Goal: Task Accomplishment & Management: Complete application form

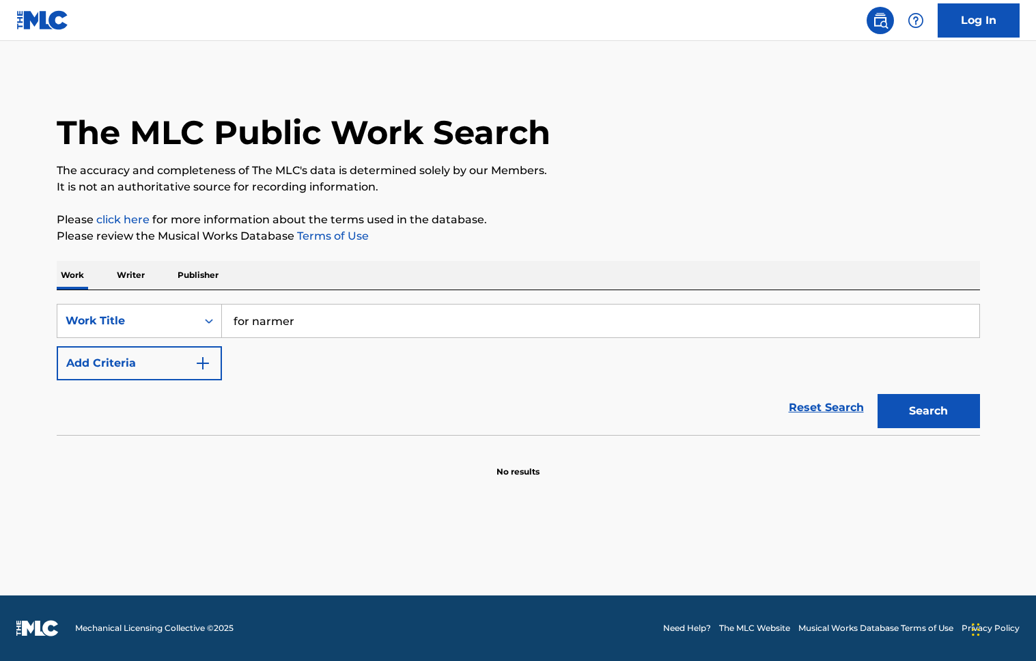
click at [928, 411] on button "Search" at bounding box center [928, 411] width 102 height 34
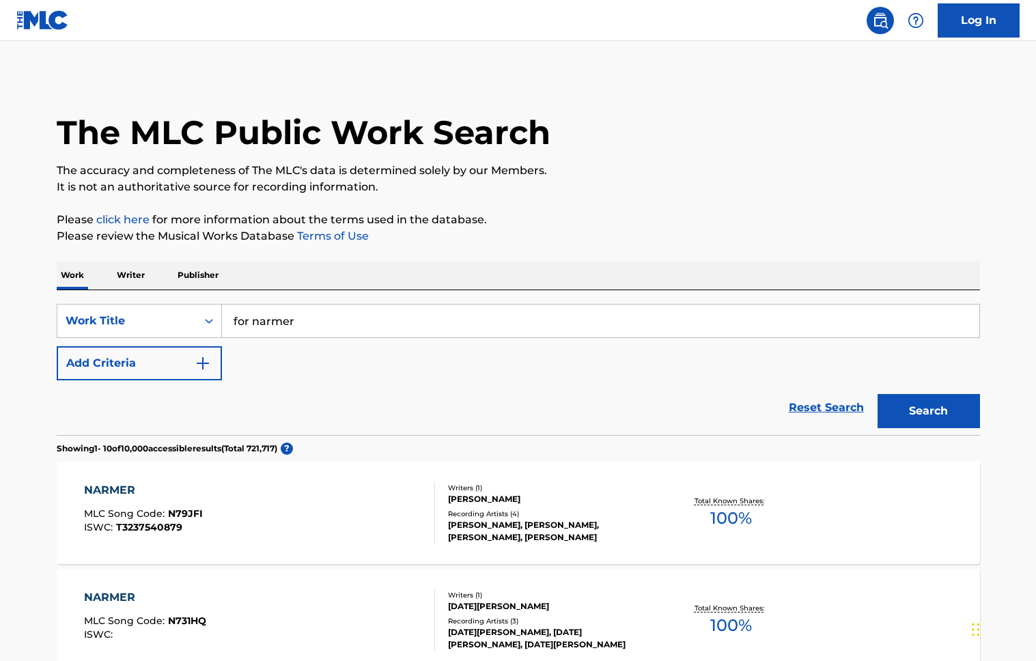
drag, startPoint x: 321, startPoint y: 319, endPoint x: 230, endPoint y: 306, distance: 91.7
click at [230, 306] on input "for narmer" at bounding box center [600, 321] width 757 height 33
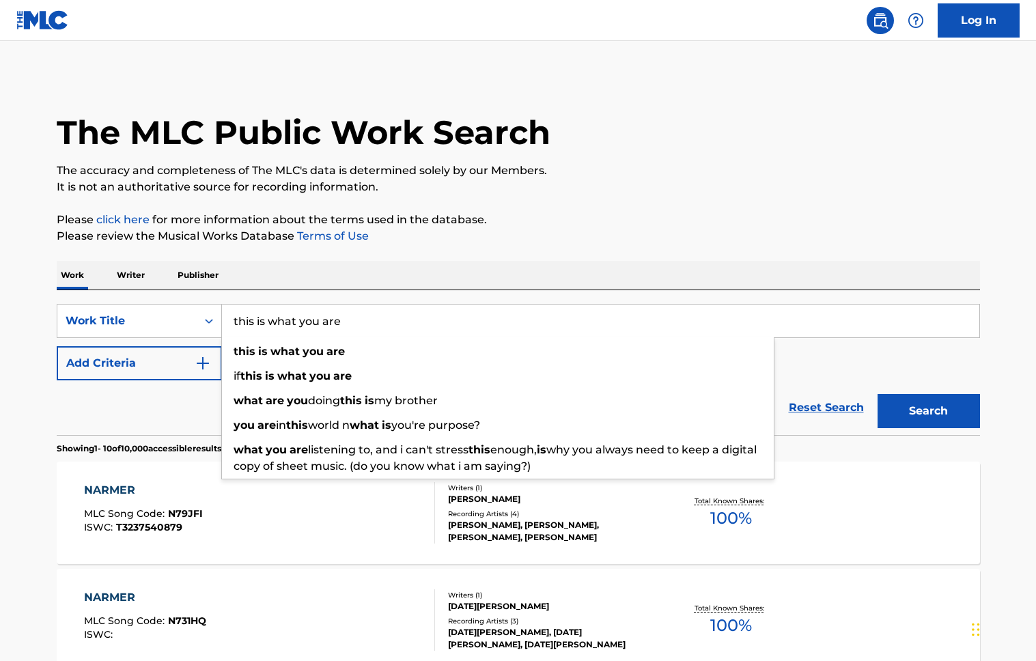
type input "this is what you are"
click at [928, 411] on button "Search" at bounding box center [928, 411] width 102 height 34
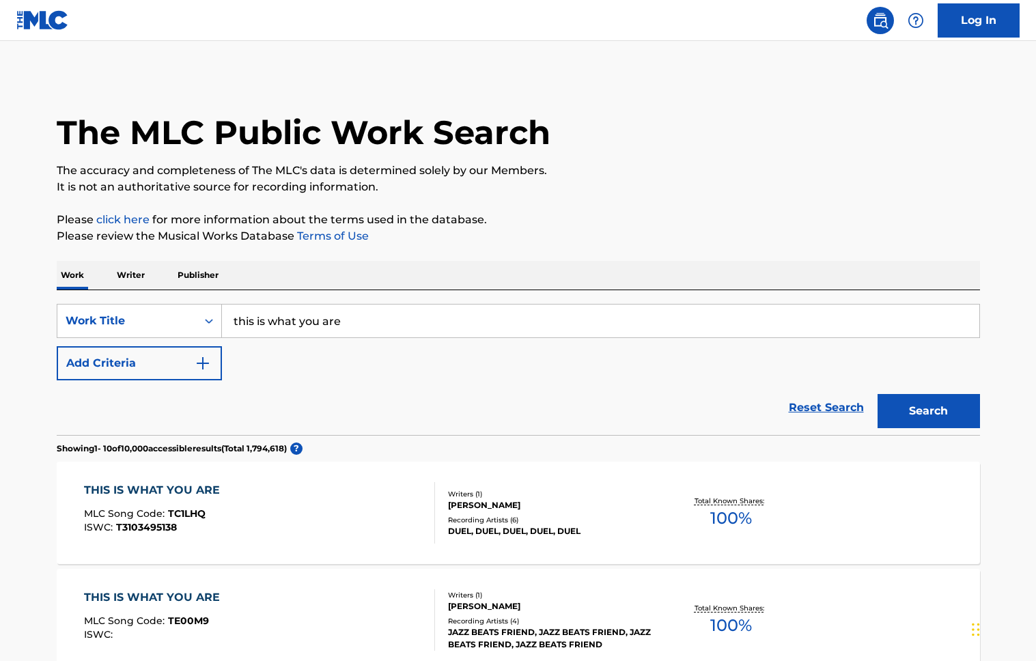
click at [133, 274] on p "Writer" at bounding box center [131, 275] width 36 height 29
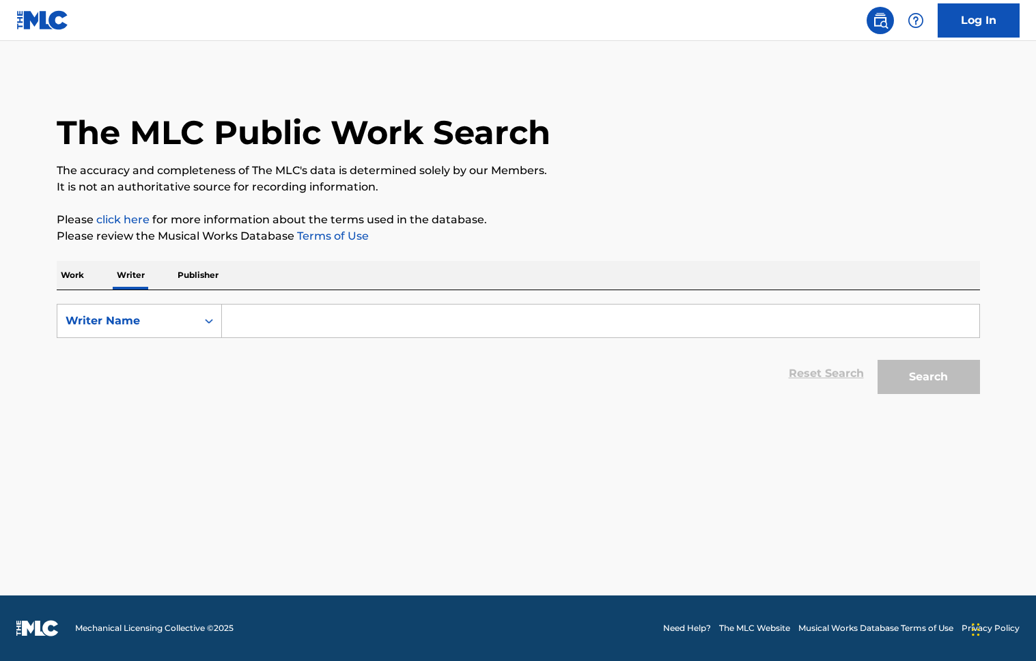
click at [306, 317] on input "Search Form" at bounding box center [600, 321] width 757 height 33
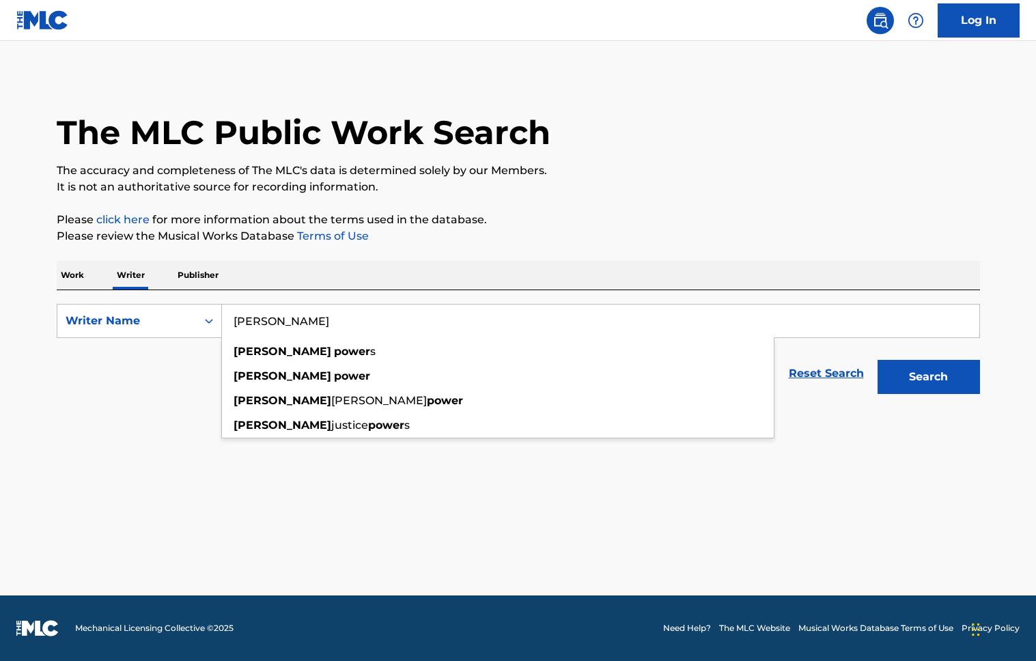
type input "[PERSON_NAME]"
click at [928, 377] on button "Search" at bounding box center [928, 377] width 102 height 34
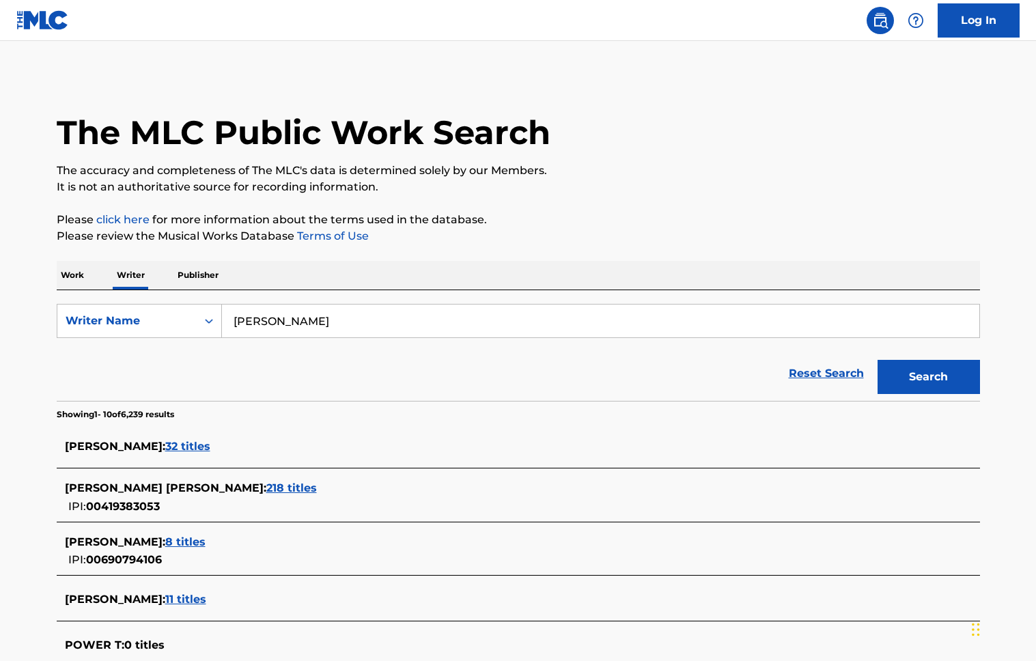
click at [266, 486] on span "218 titles" at bounding box center [291, 487] width 51 height 13
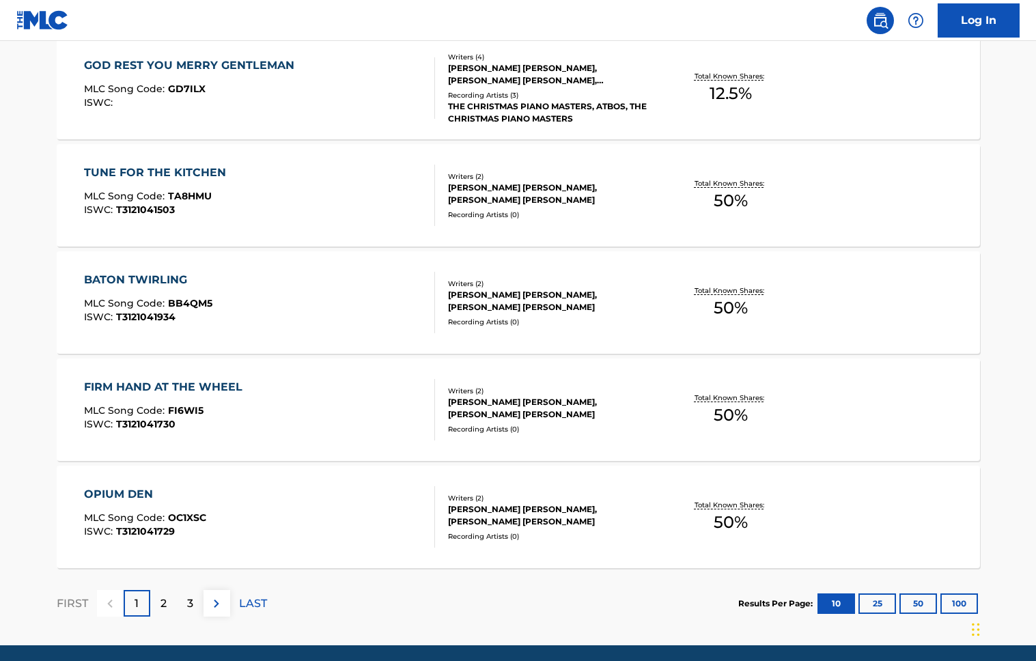
scroll to position [969, 0]
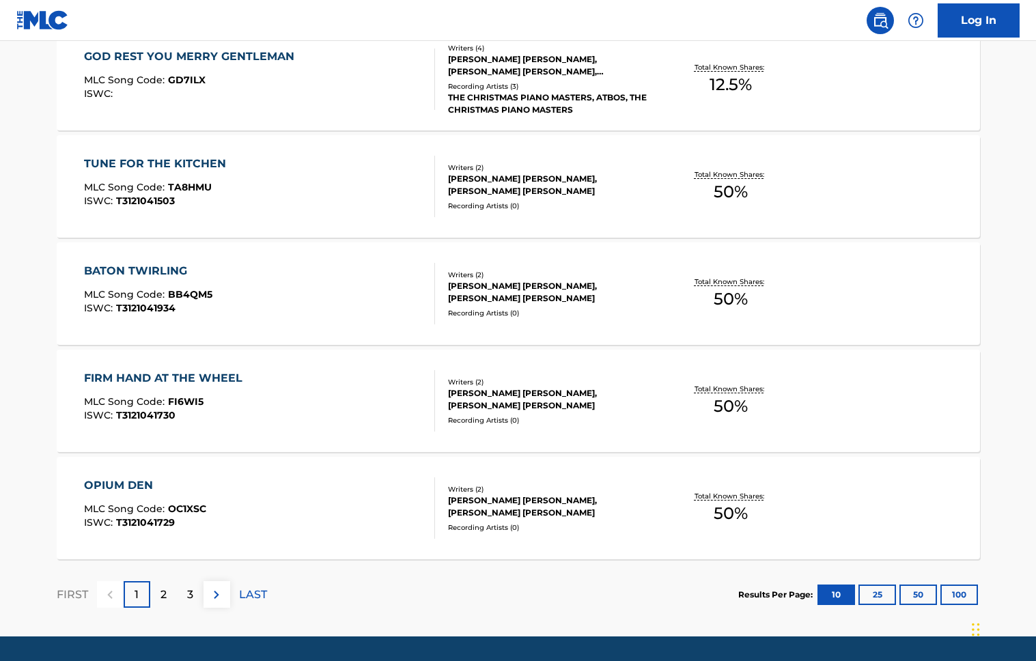
click at [162, 597] on p "2" at bounding box center [163, 594] width 6 height 16
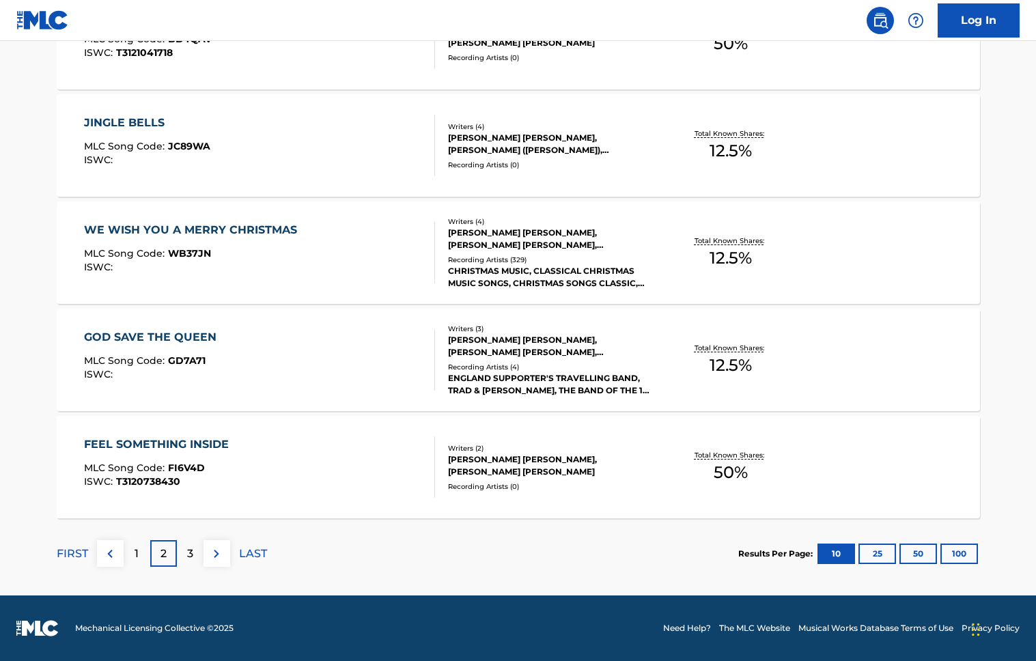
scroll to position [1010, 0]
click at [189, 554] on p "3" at bounding box center [190, 554] width 6 height 16
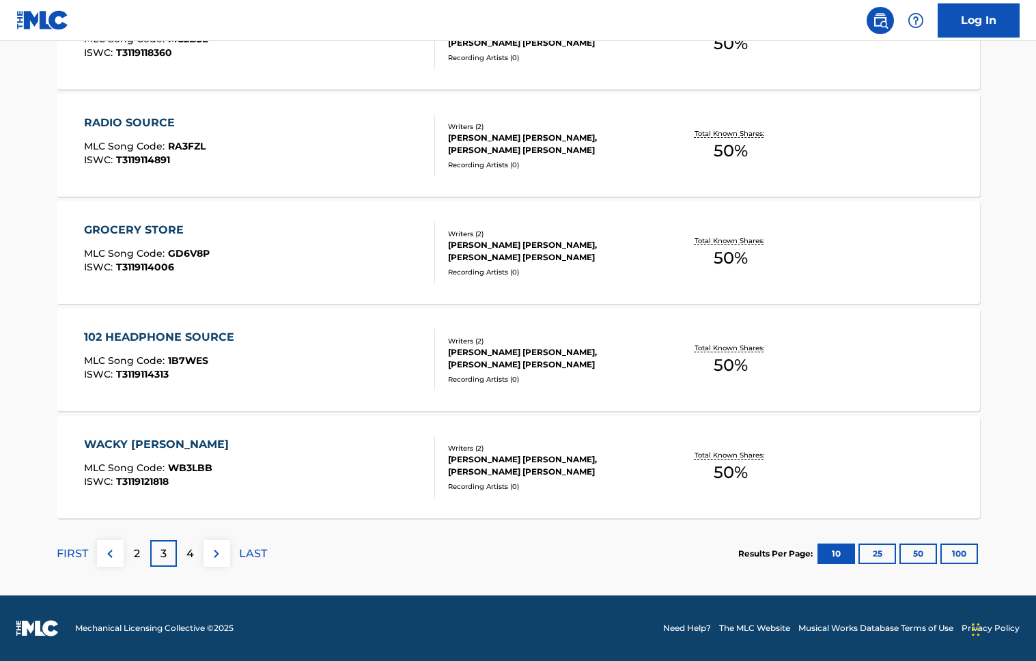
click at [184, 552] on div "4" at bounding box center [190, 553] width 27 height 27
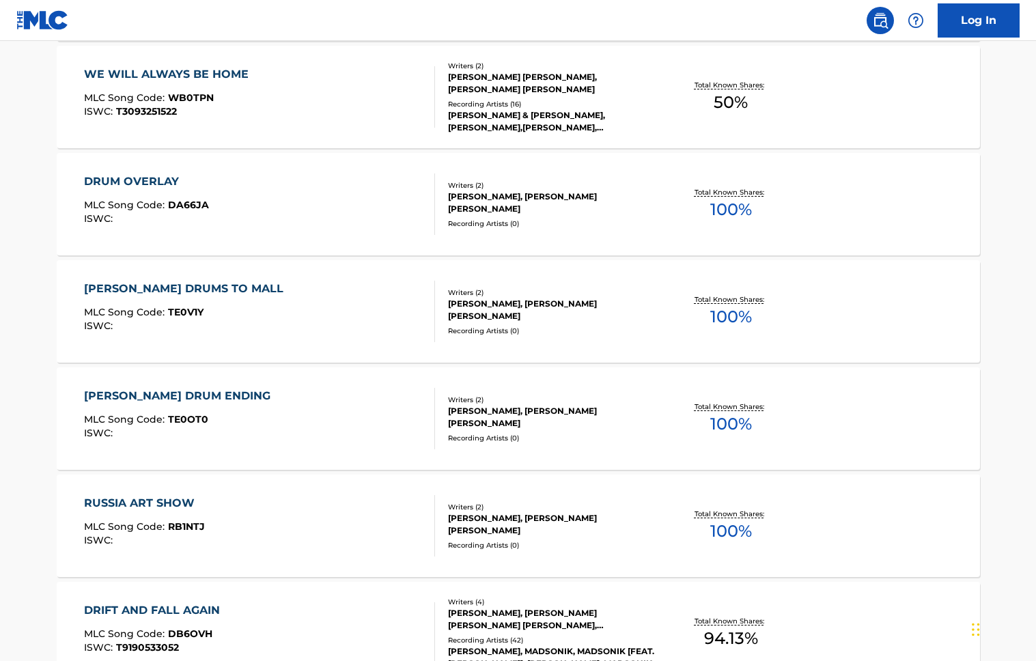
scroll to position [751, 0]
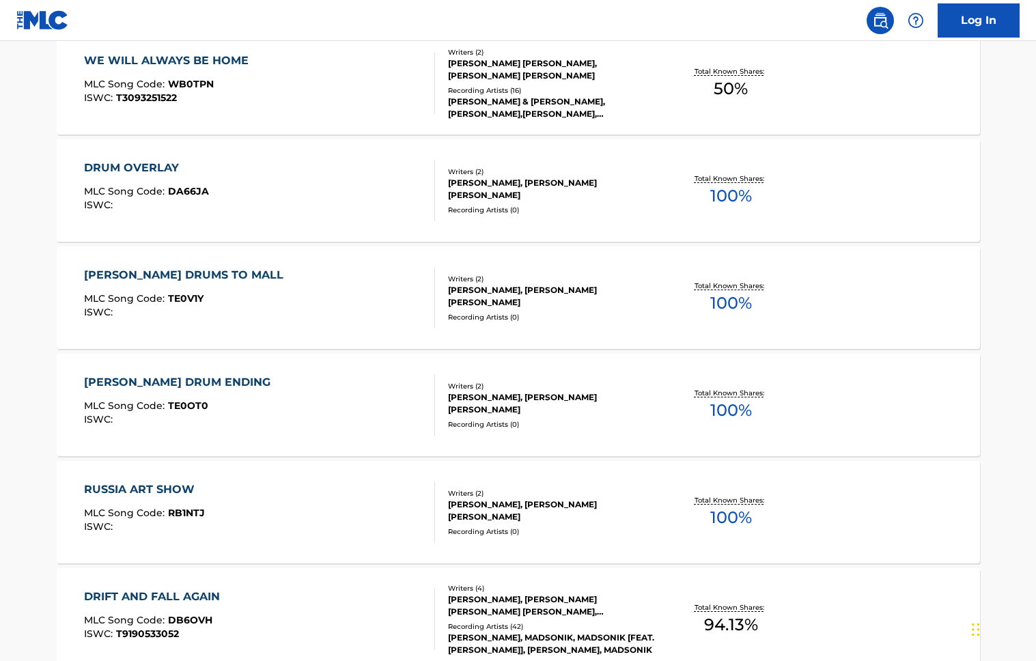
click at [541, 104] on div "[PERSON_NAME] & [PERSON_NAME], [PERSON_NAME],[PERSON_NAME], [PERSON_NAME], [PER…" at bounding box center [551, 108] width 206 height 25
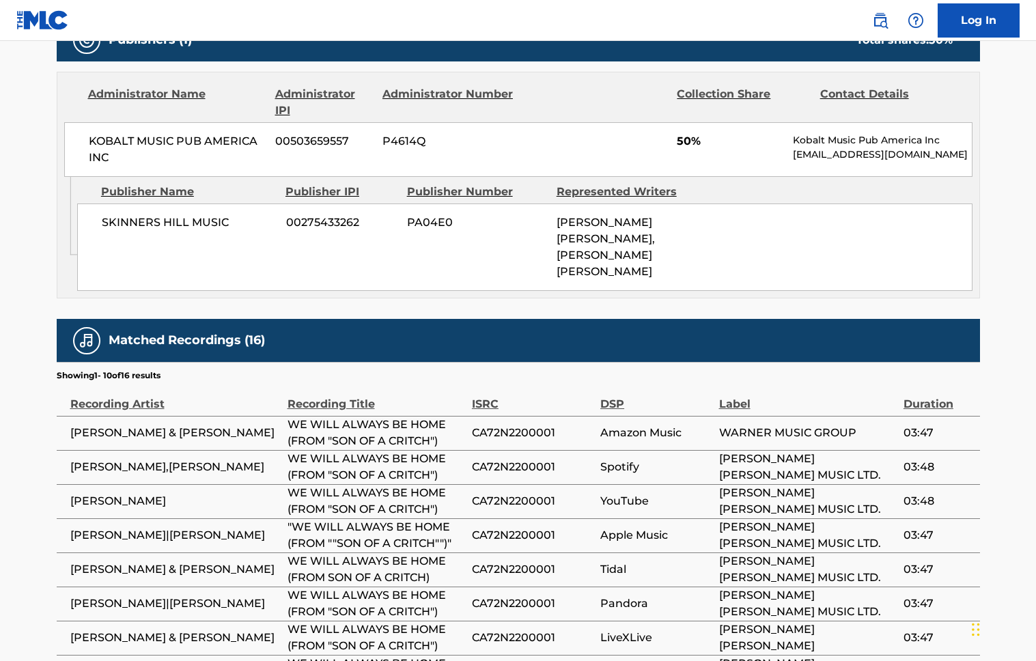
scroll to position [621, 0]
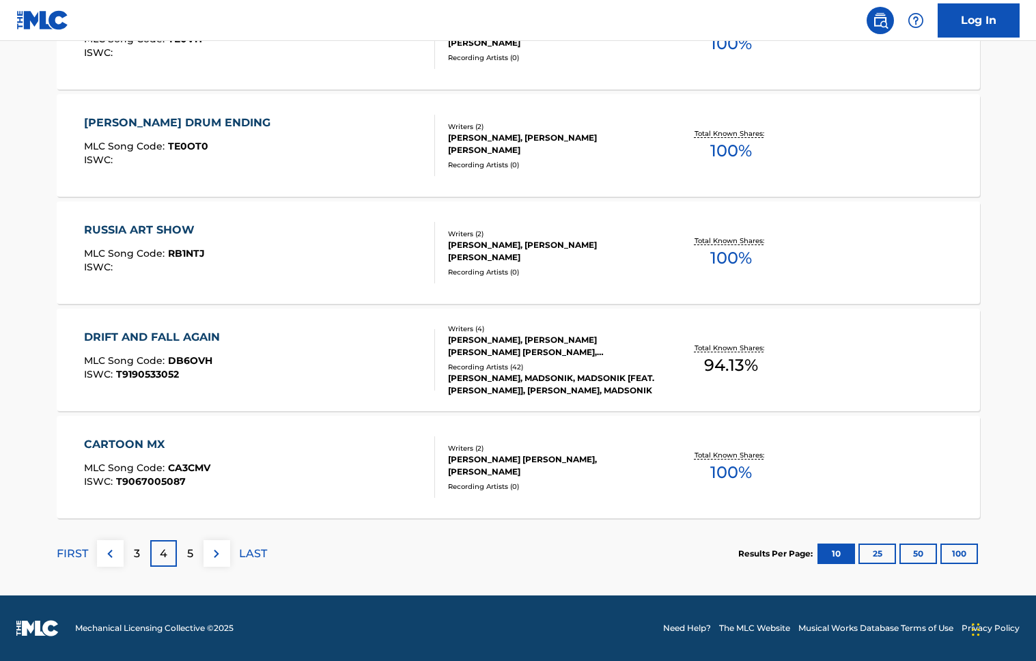
scroll to position [1010, 0]
click at [190, 552] on p "5" at bounding box center [190, 554] width 6 height 16
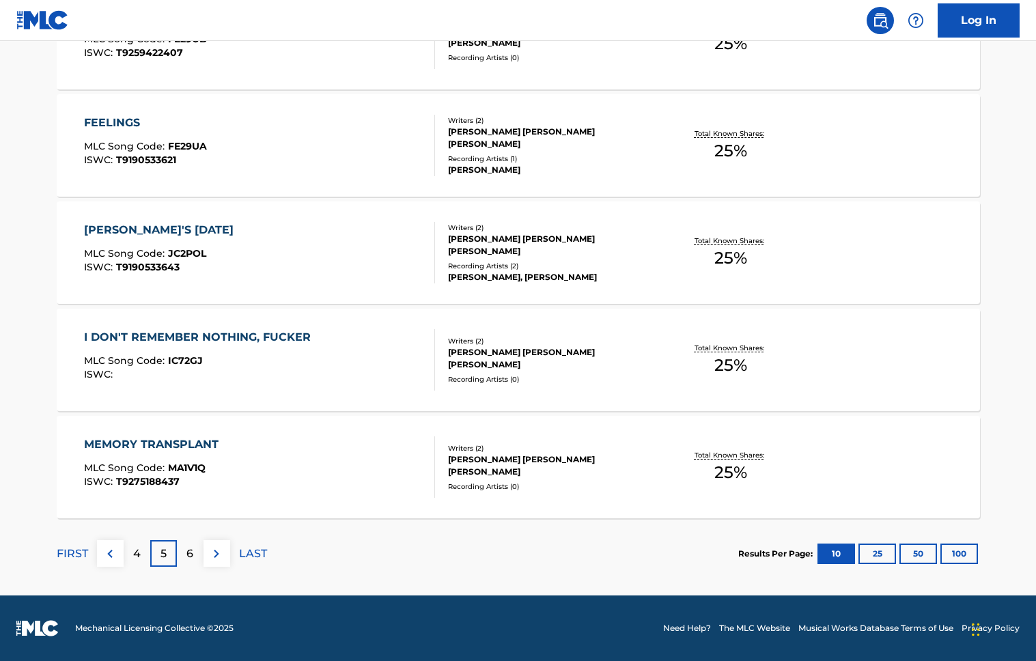
click at [245, 548] on p "LAST" at bounding box center [253, 554] width 28 height 16
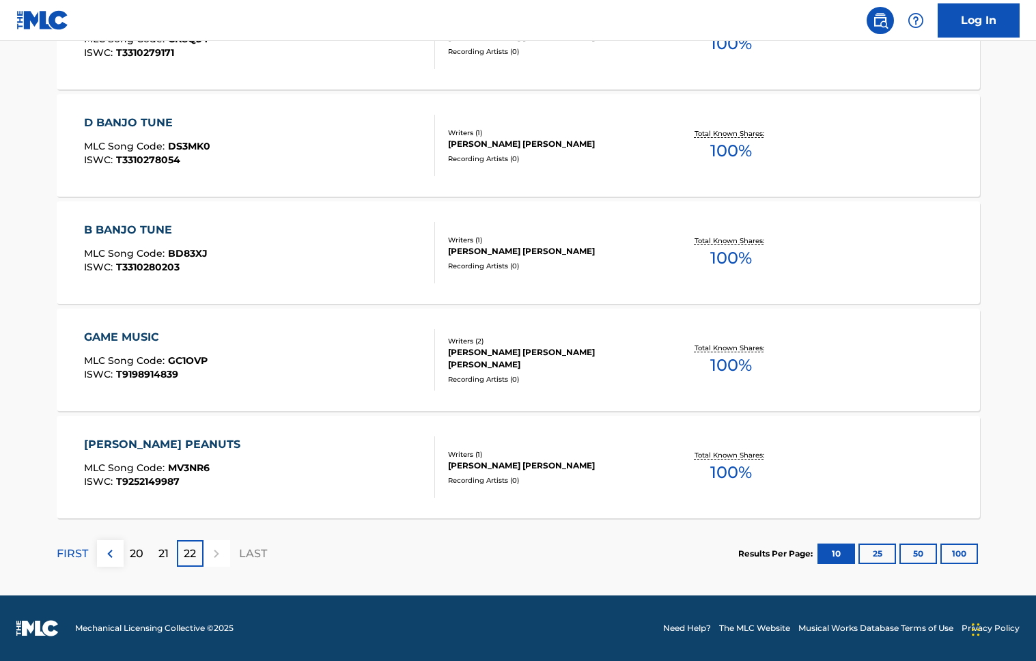
scroll to position [796, 0]
click at [139, 551] on p "20" at bounding box center [137, 554] width 14 height 16
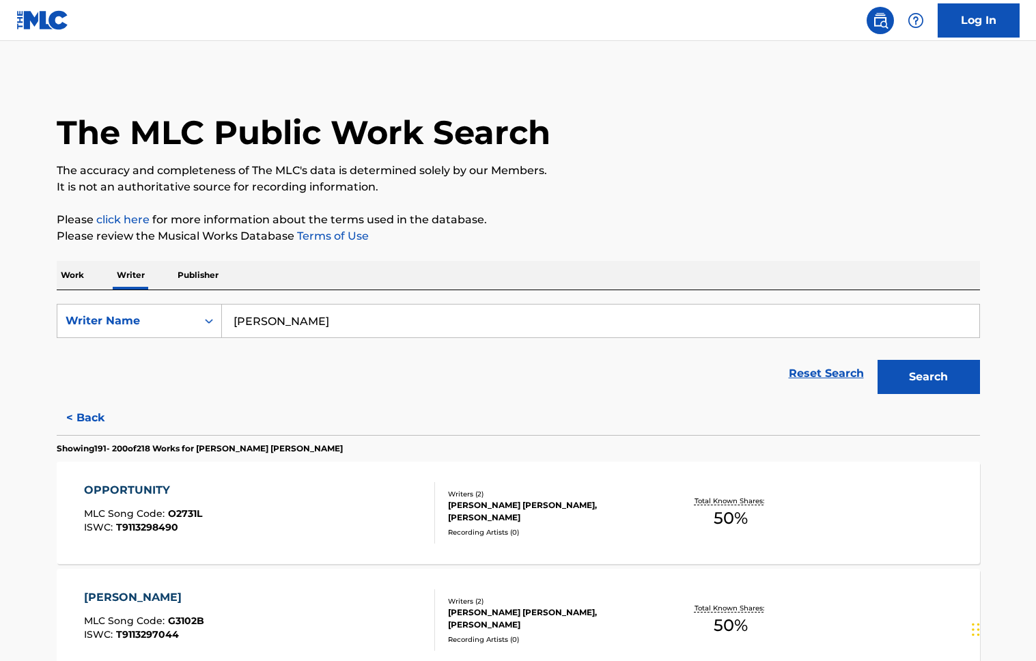
scroll to position [0, 0]
click at [881, 21] on img at bounding box center [880, 20] width 16 height 16
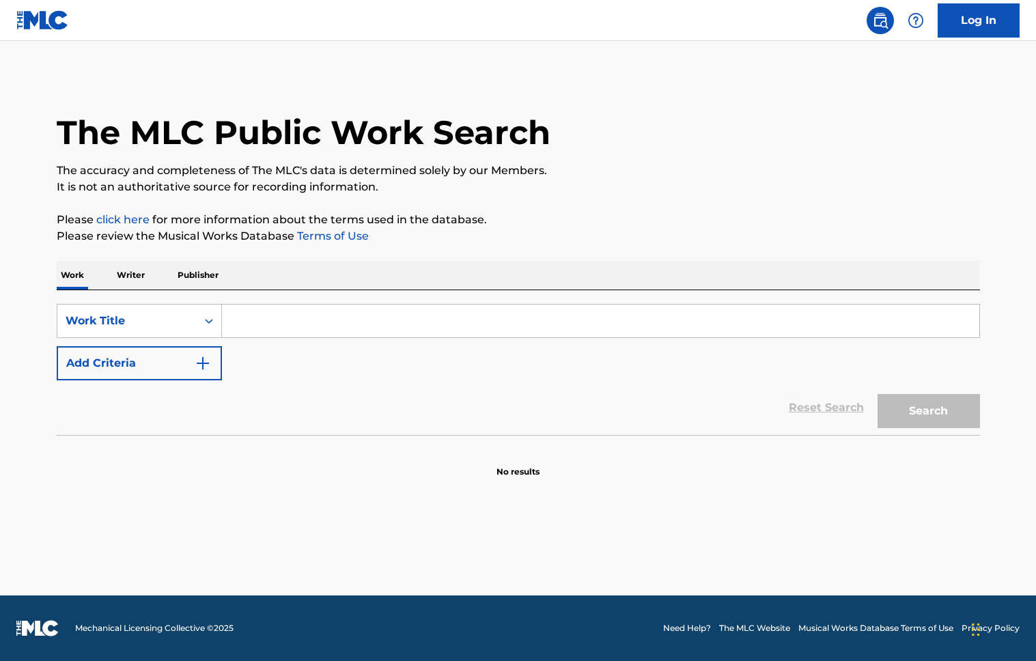
click at [920, 18] on img at bounding box center [915, 20] width 16 height 16
click at [885, 16] on img at bounding box center [880, 20] width 16 height 16
click at [274, 326] on input "Search Form" at bounding box center [600, 321] width 757 height 33
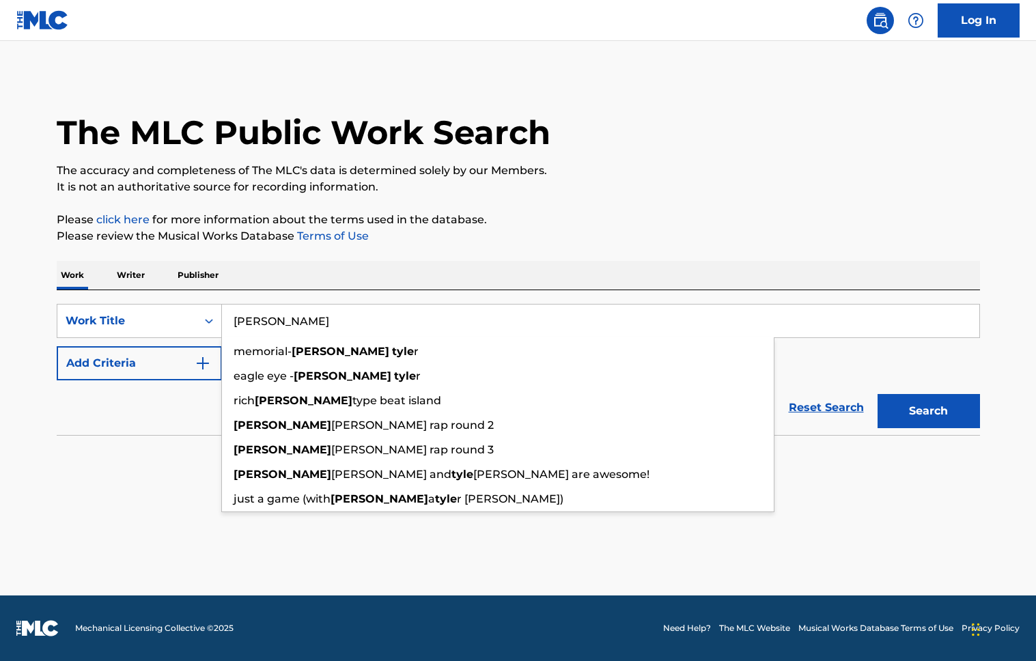
type input "[PERSON_NAME]"
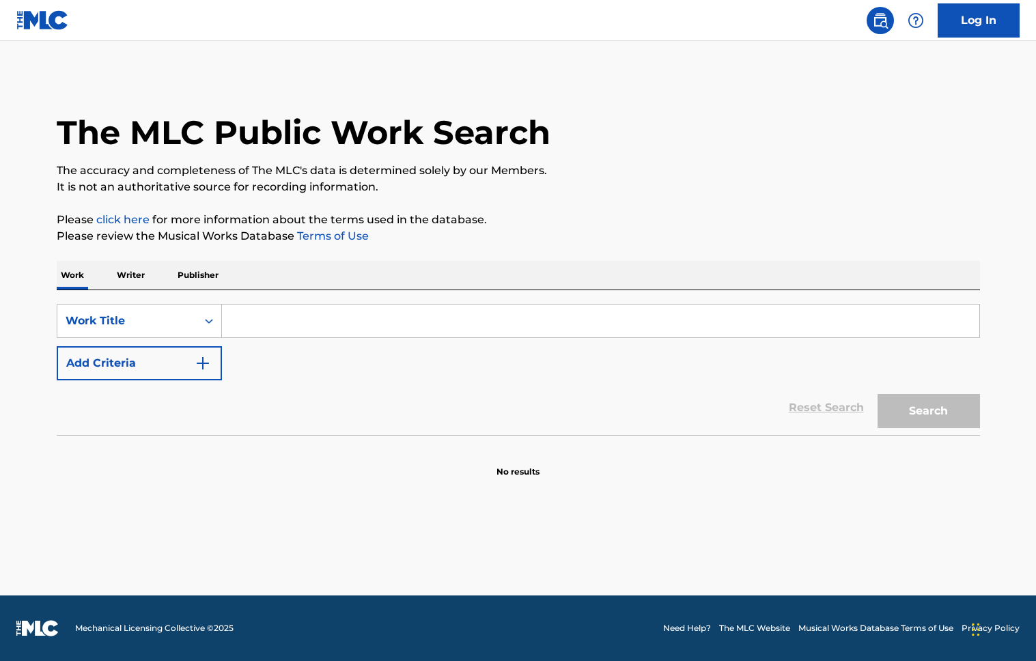
click at [132, 277] on p "Writer" at bounding box center [131, 275] width 36 height 29
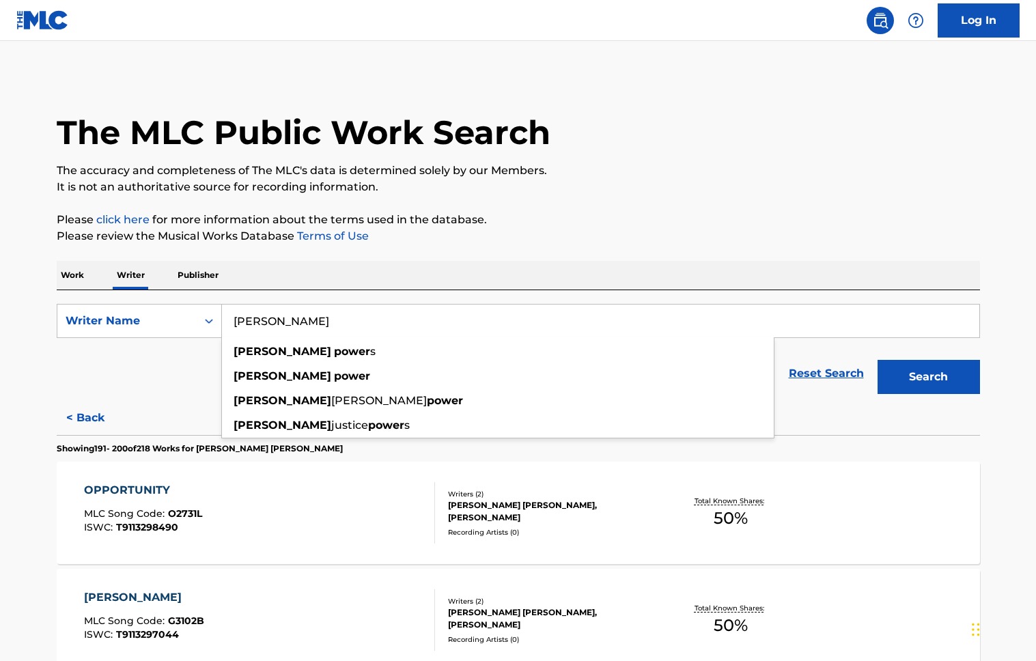
click at [324, 320] on input "[PERSON_NAME]" at bounding box center [600, 321] width 757 height 33
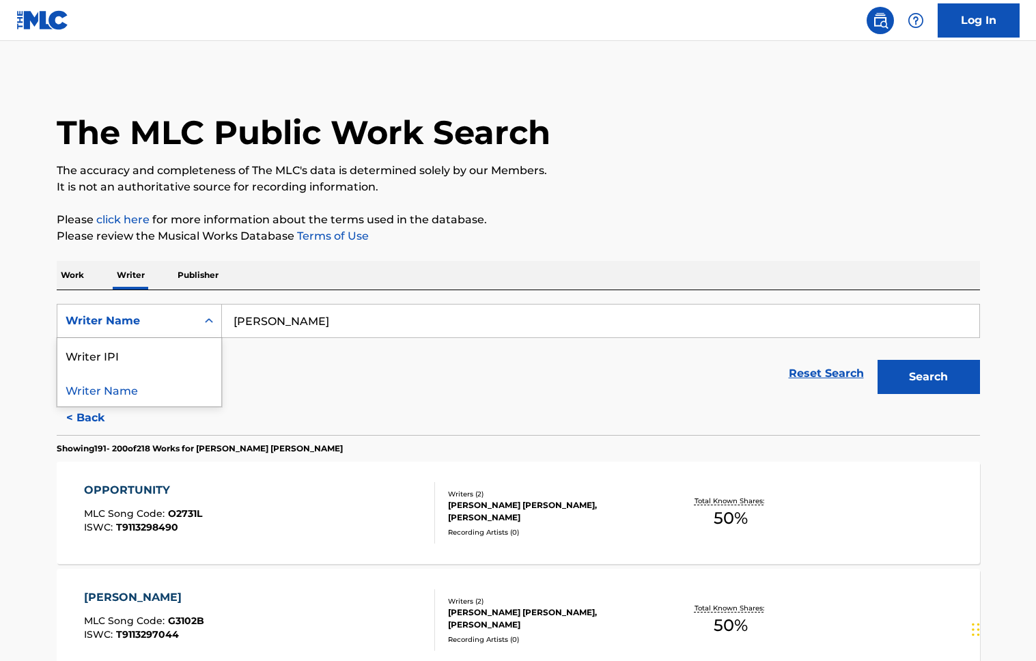
click at [124, 323] on div "Writer Name" at bounding box center [127, 321] width 123 height 16
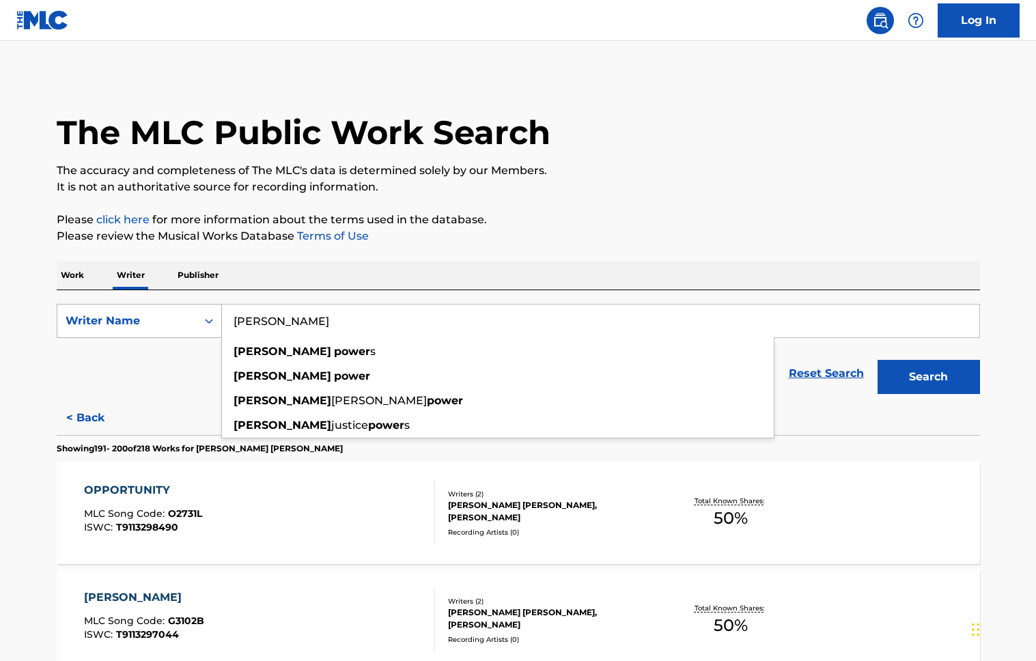
drag, startPoint x: 338, startPoint y: 320, endPoint x: 154, endPoint y: 312, distance: 183.8
click at [154, 312] on div "SearchWithCriteria49af4ed5-09a3-46bc-9db3-f61f5912df38 Writer Name [PERSON_NAME…" at bounding box center [518, 321] width 923 height 34
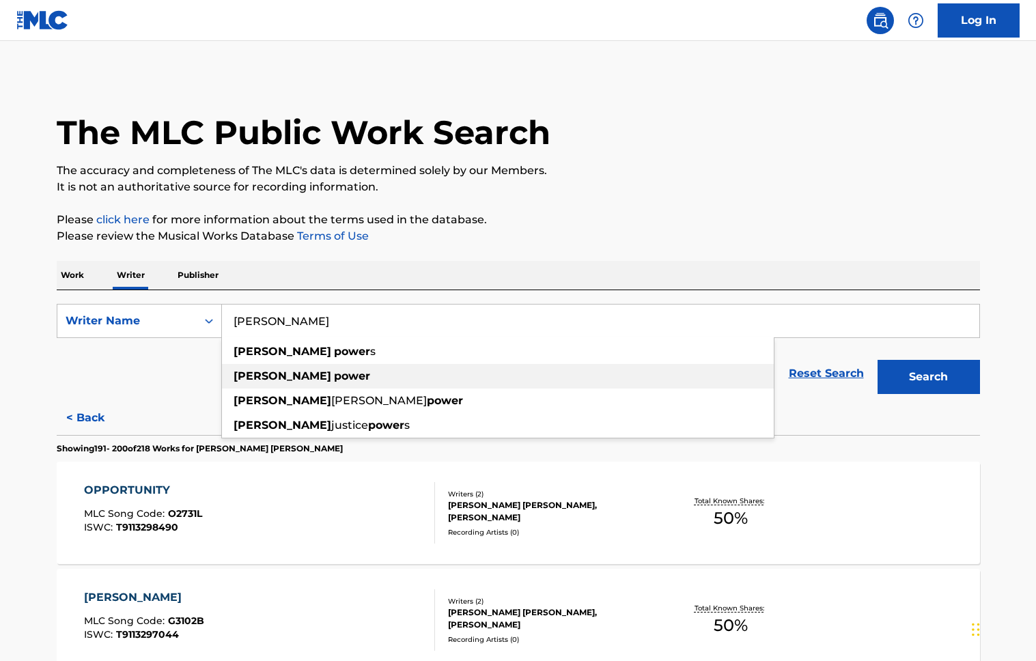
click at [334, 377] on strong "power" at bounding box center [352, 375] width 36 height 13
type input "[PERSON_NAME]"
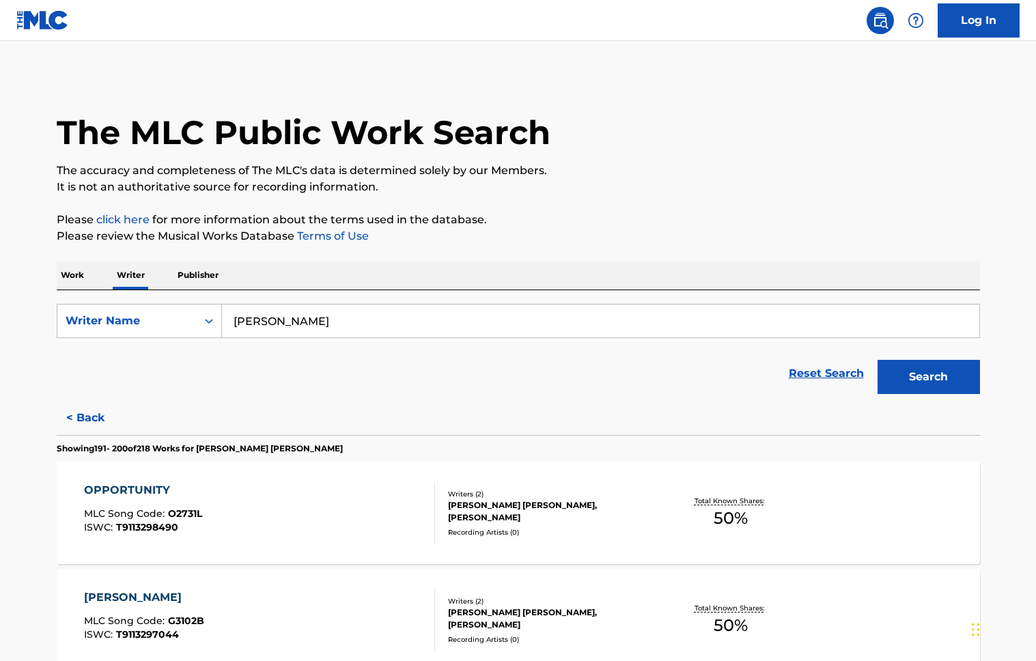
click at [914, 380] on button "Search" at bounding box center [928, 377] width 102 height 34
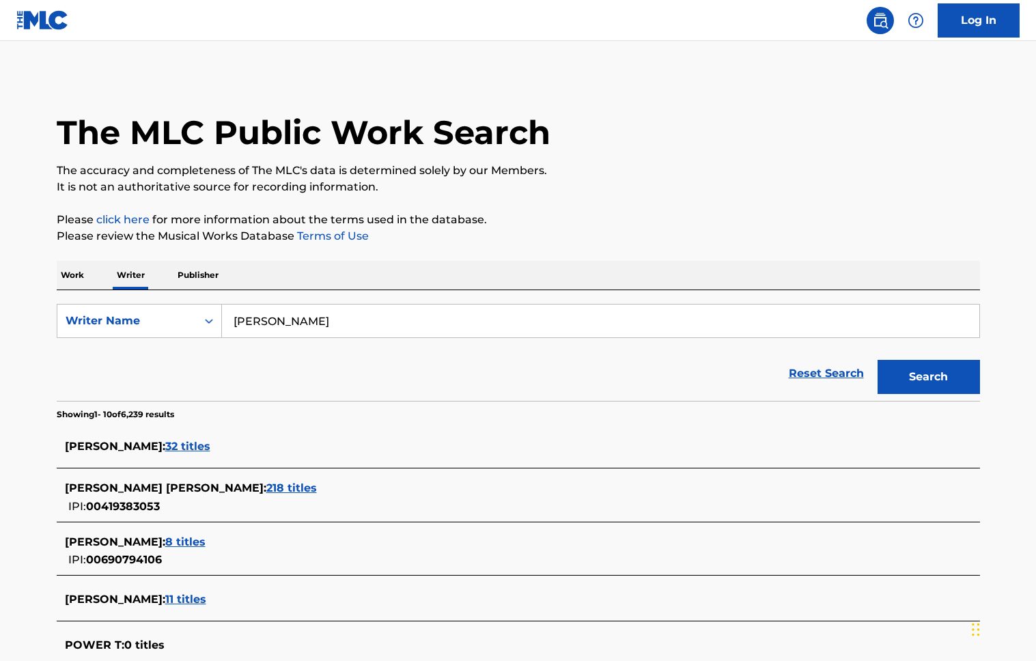
click at [171, 444] on span "32 titles" at bounding box center [187, 446] width 45 height 13
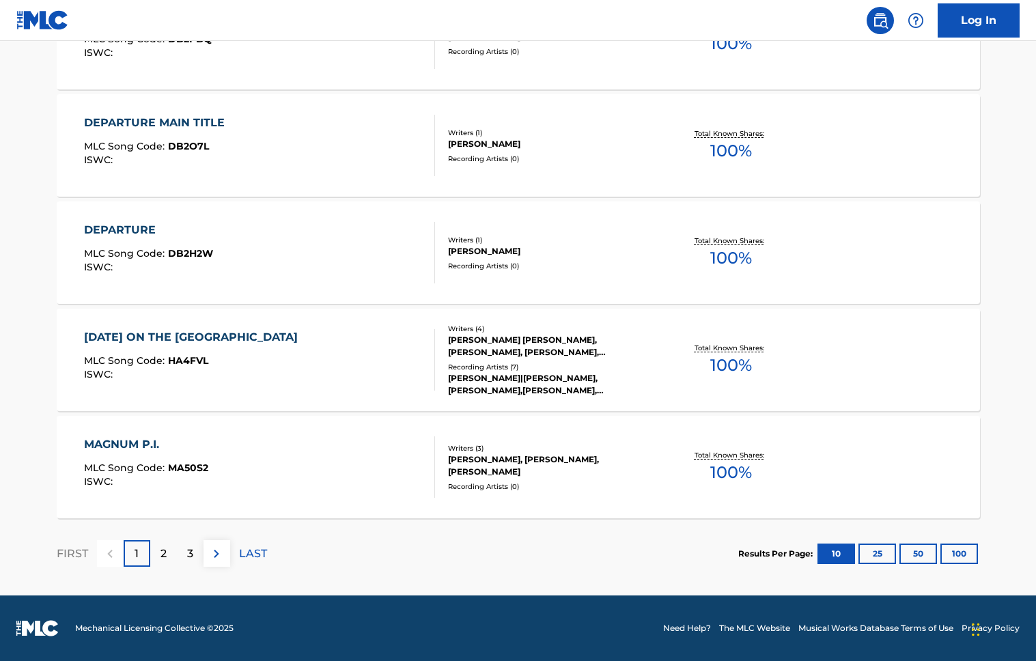
scroll to position [1010, 0]
click at [158, 547] on div "2" at bounding box center [163, 553] width 27 height 27
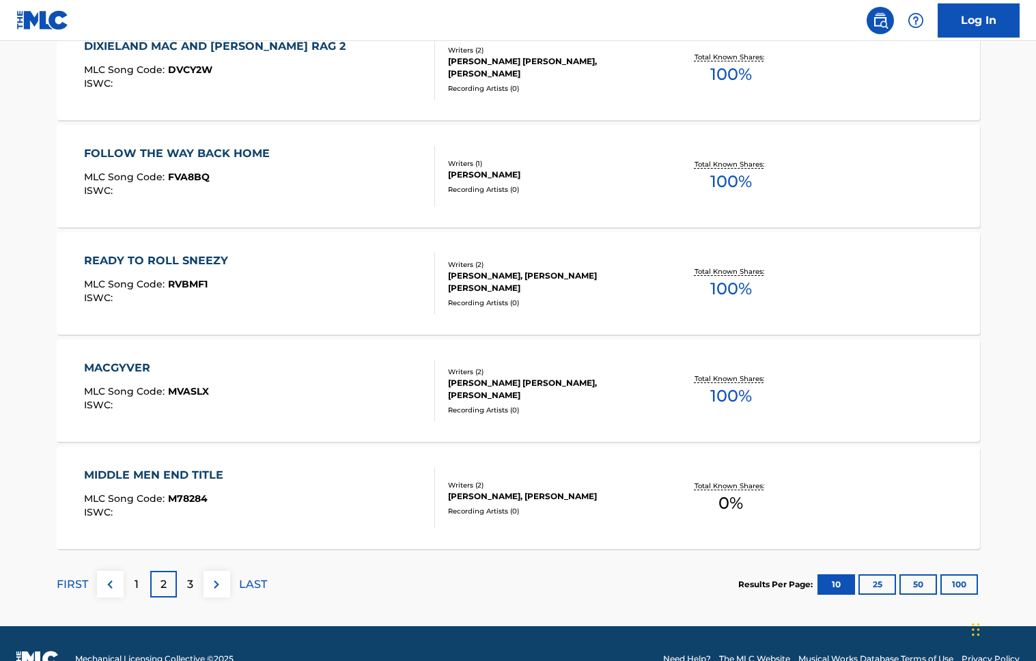
scroll to position [987, 0]
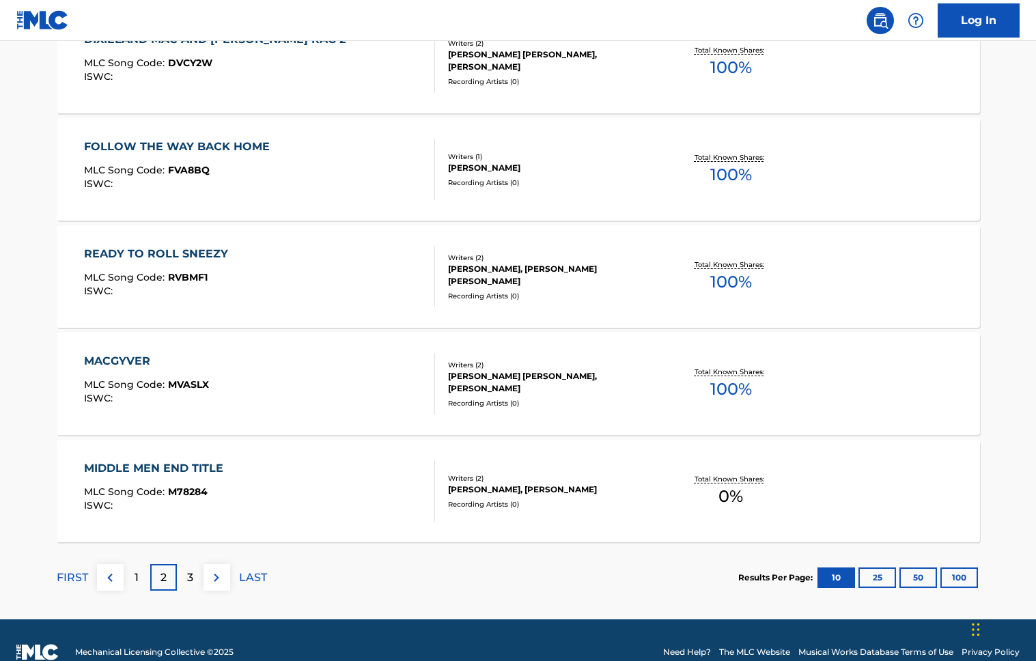
click at [194, 579] on div "3" at bounding box center [190, 577] width 27 height 27
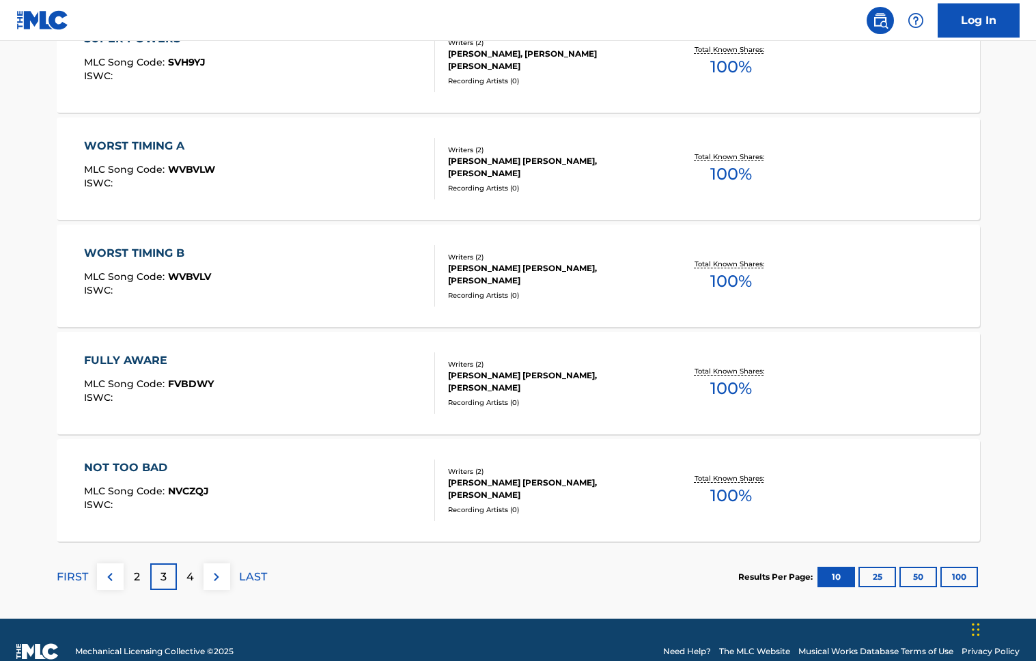
scroll to position [988, 0]
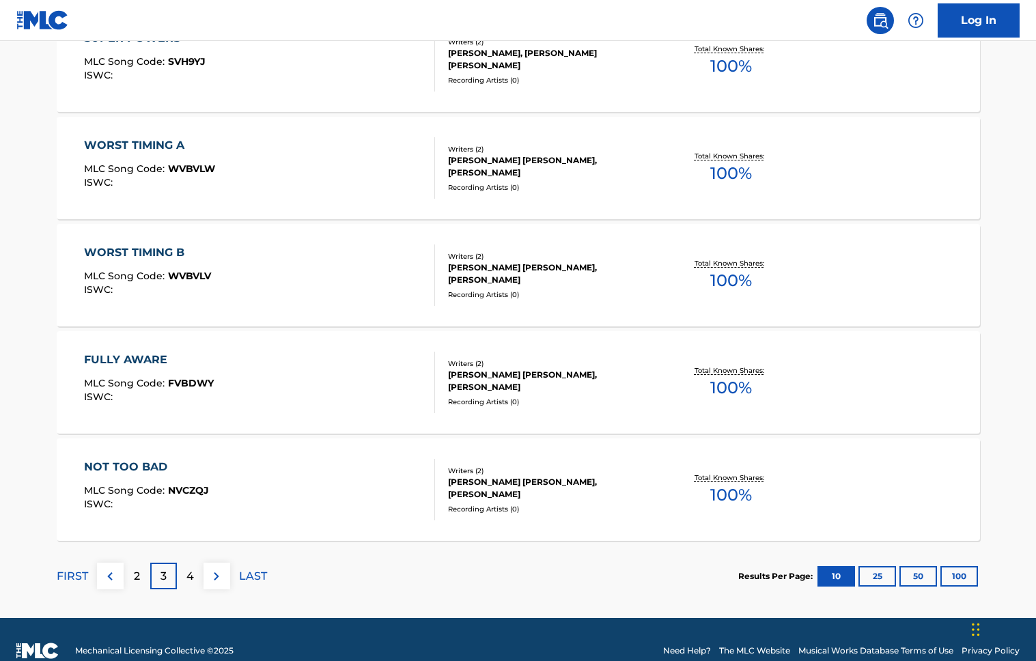
click at [218, 582] on img at bounding box center [216, 576] width 16 height 16
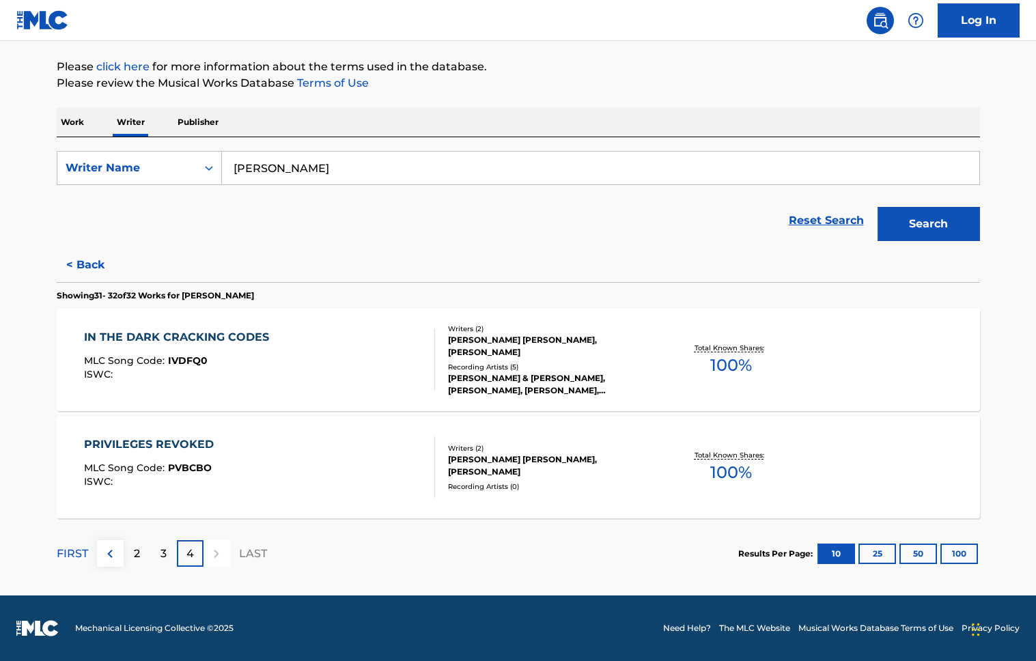
scroll to position [153, 0]
click at [878, 27] on img at bounding box center [880, 20] width 16 height 16
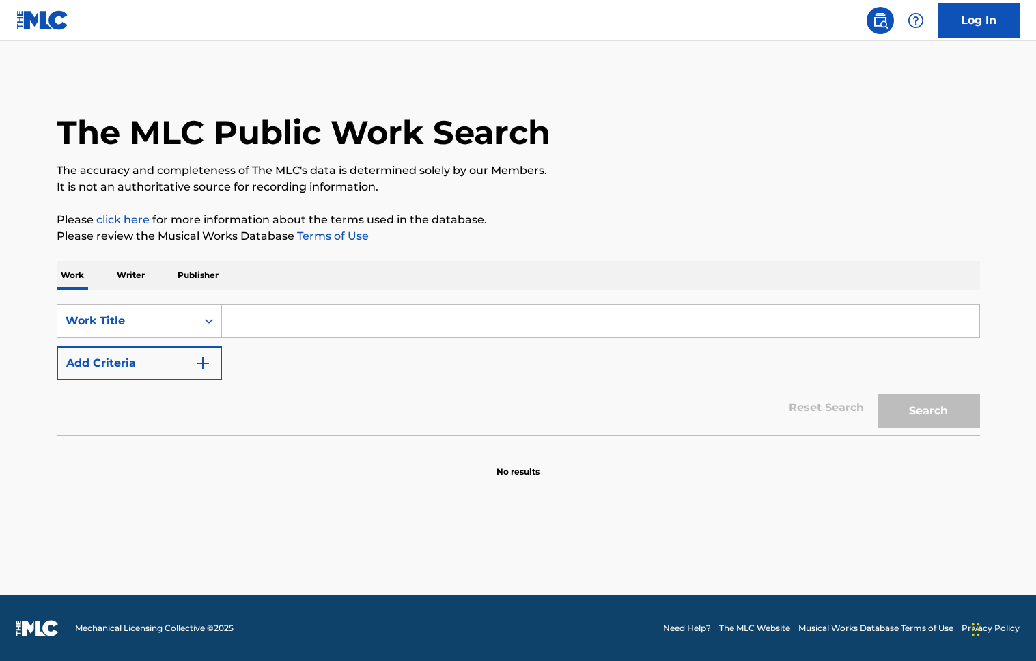
click at [916, 13] on img at bounding box center [915, 20] width 16 height 16
click at [898, 81] on p "View portal intro" at bounding box center [916, 90] width 116 height 33
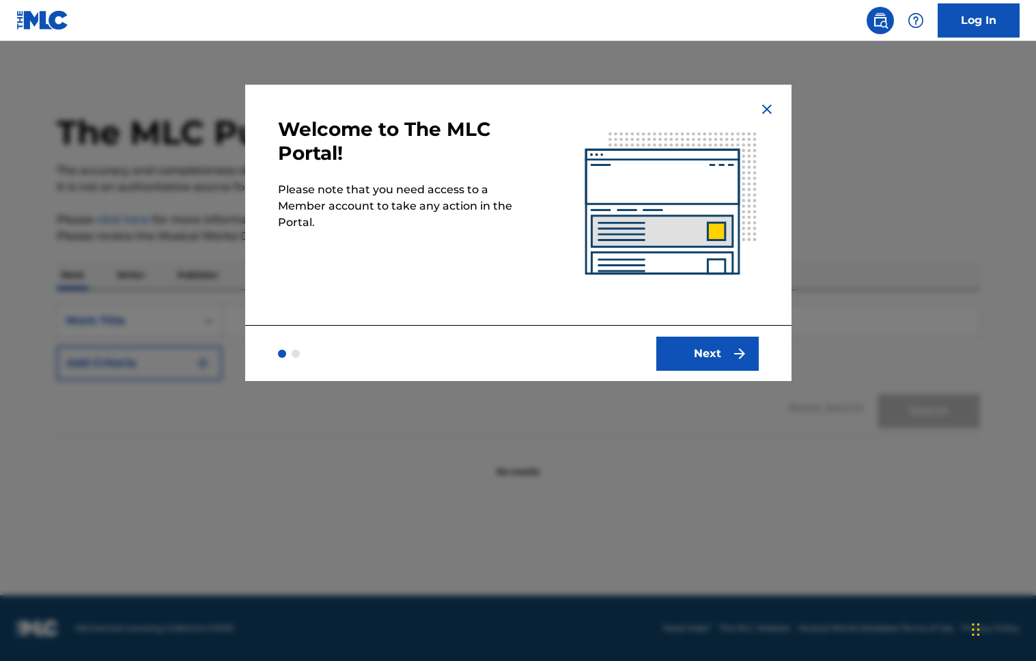
click at [700, 362] on button "Next" at bounding box center [707, 354] width 102 height 34
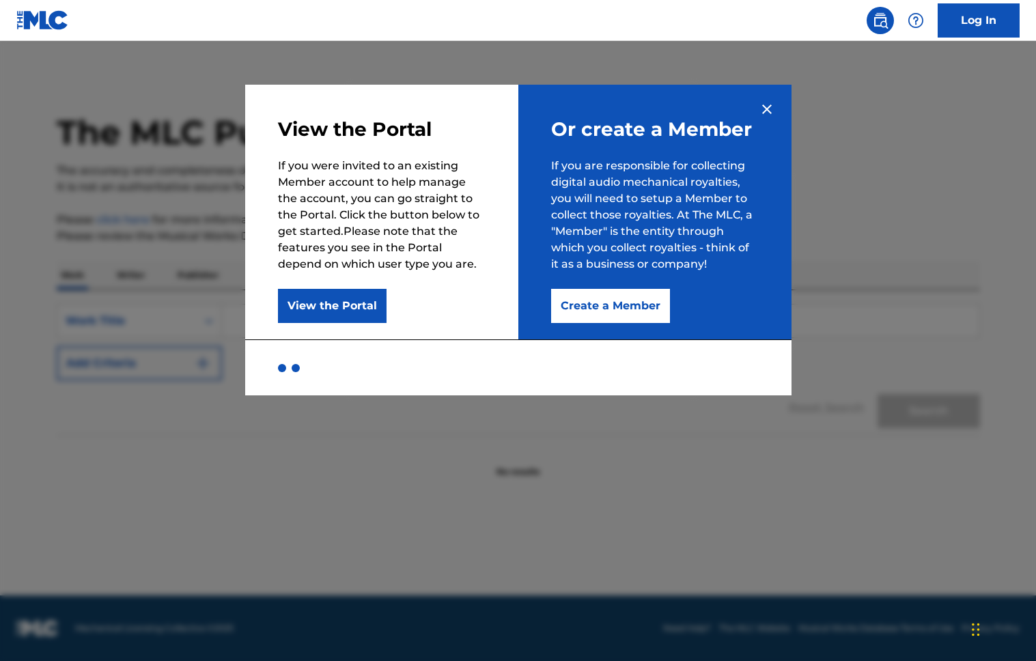
click at [617, 311] on button "Create a Member" at bounding box center [610, 306] width 119 height 34
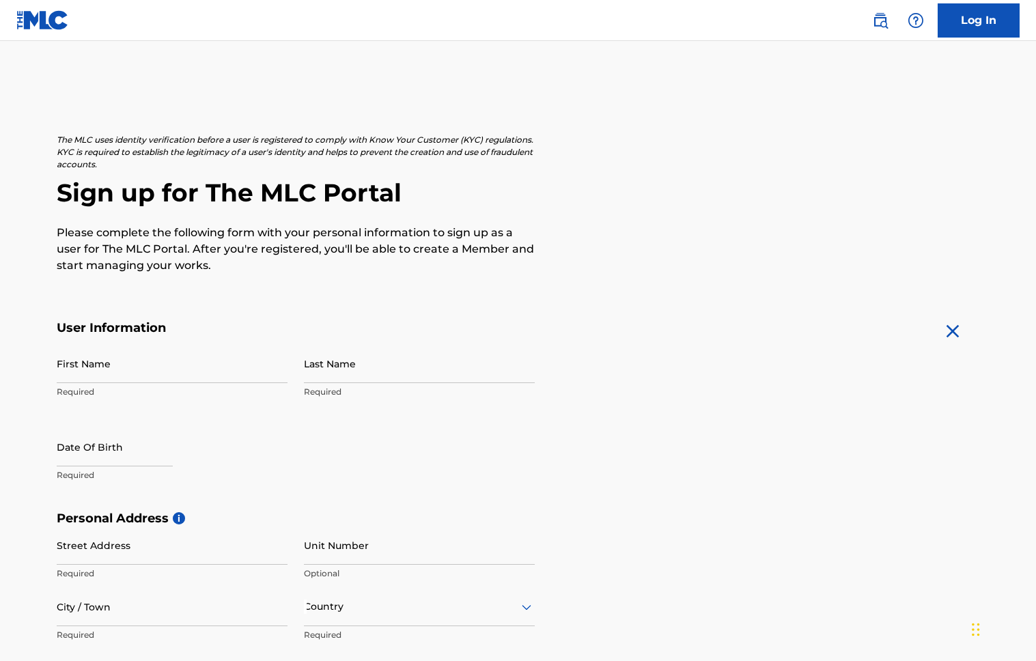
click at [98, 373] on input "First Name" at bounding box center [172, 363] width 231 height 39
type input "[PERSON_NAME]"
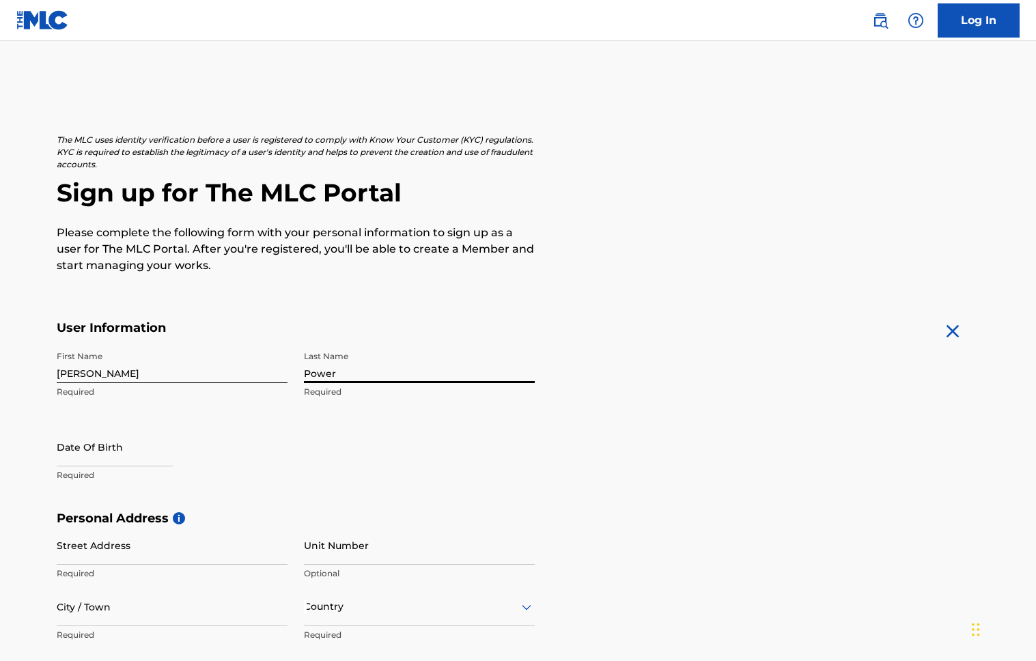
type input "Power"
select select "7"
select select "2025"
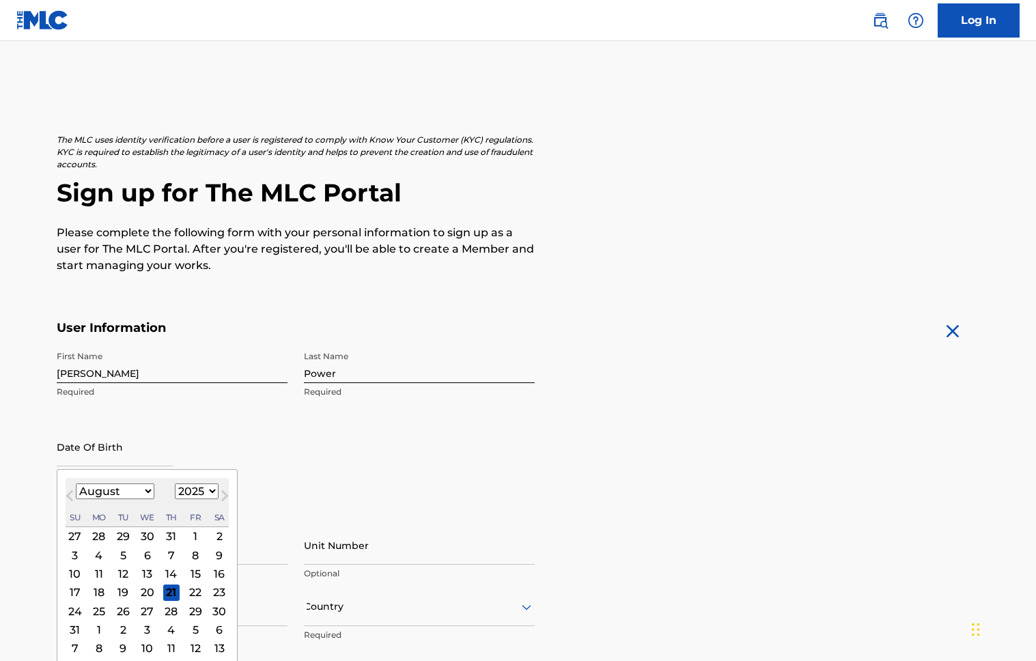
click at [94, 571] on div "11" at bounding box center [98, 573] width 16 height 16
type input "[DATE]"
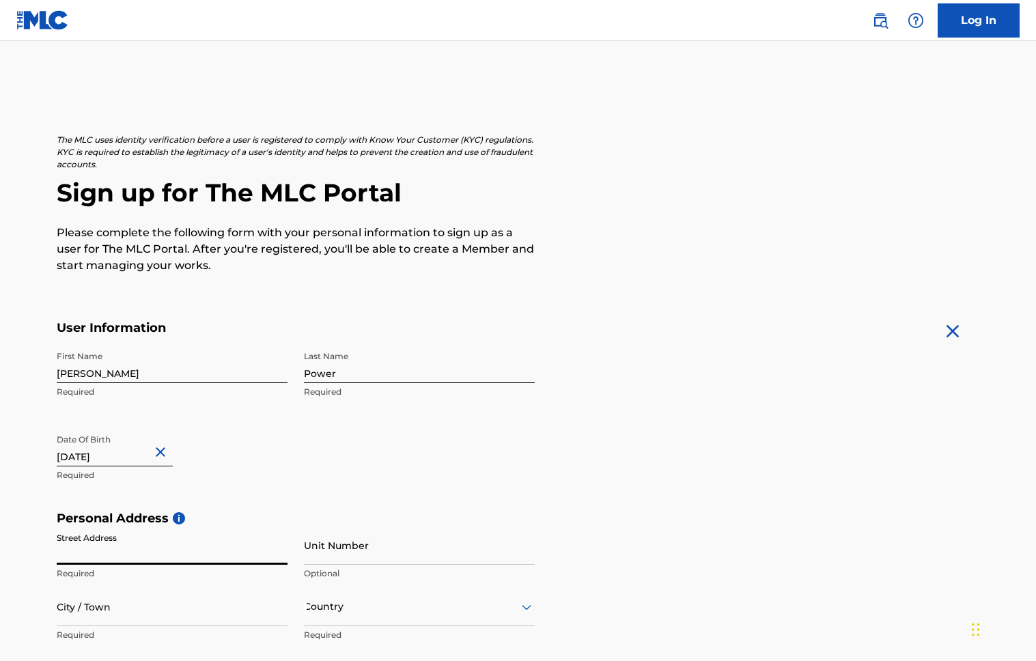
click at [108, 551] on input "Street Address" at bounding box center [172, 545] width 231 height 39
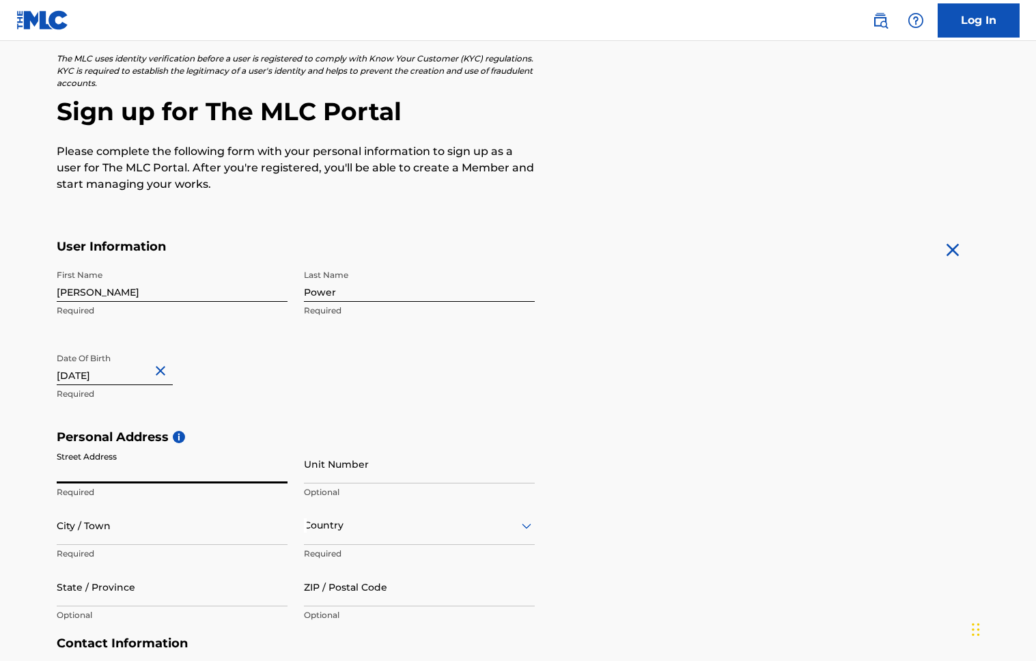
scroll to position [181, 0]
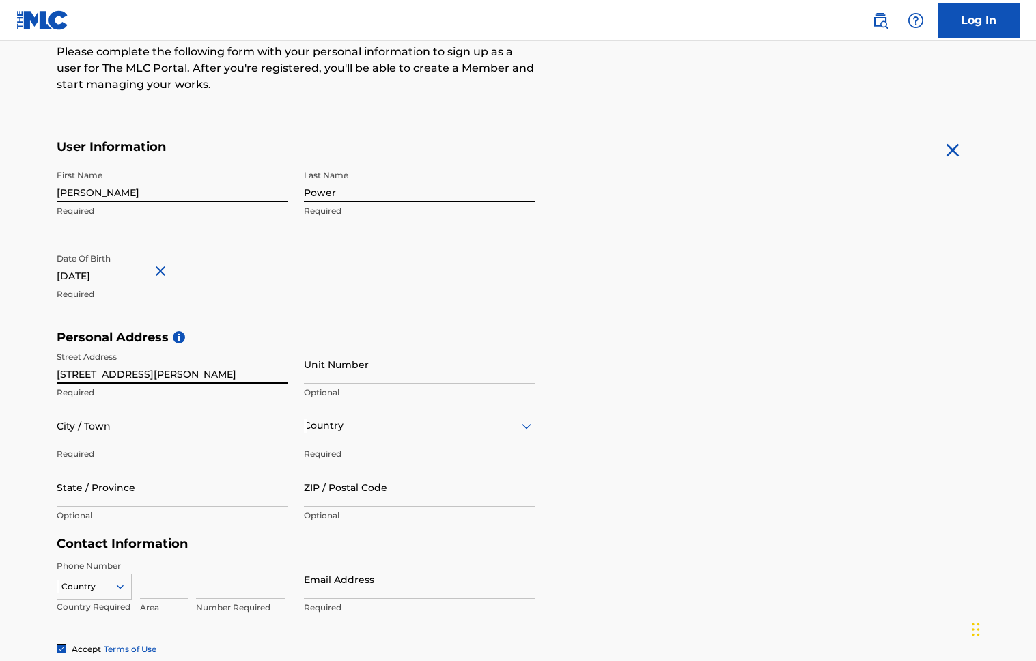
type input "[STREET_ADDRESS][PERSON_NAME]"
click at [356, 373] on input "Unit Number" at bounding box center [419, 364] width 231 height 39
type input "850"
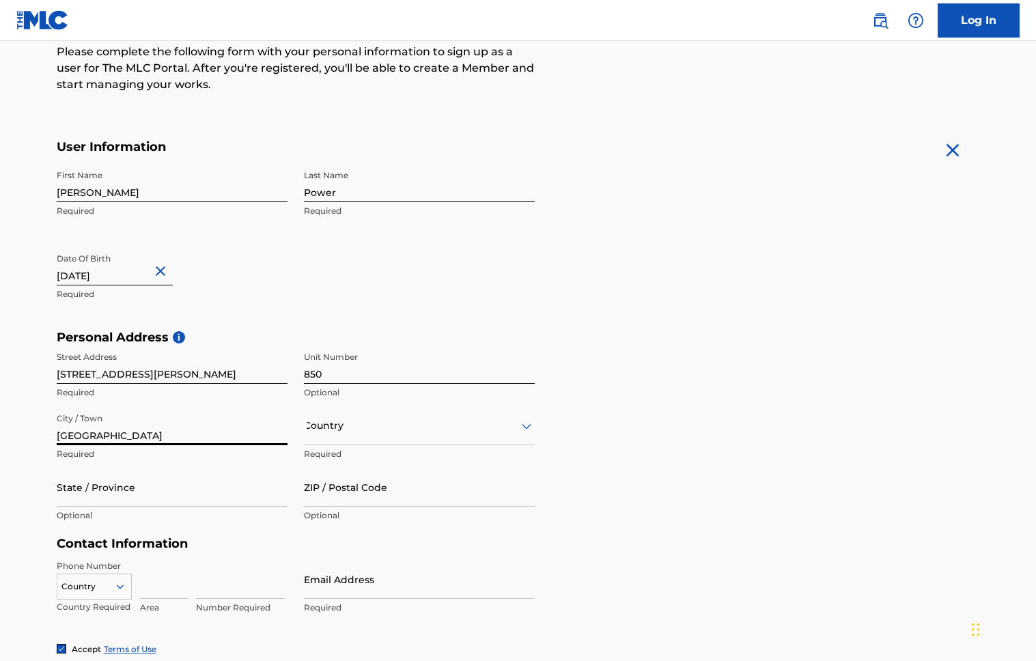
type input "[GEOGRAPHIC_DATA]"
click at [339, 429] on div at bounding box center [419, 425] width 231 height 17
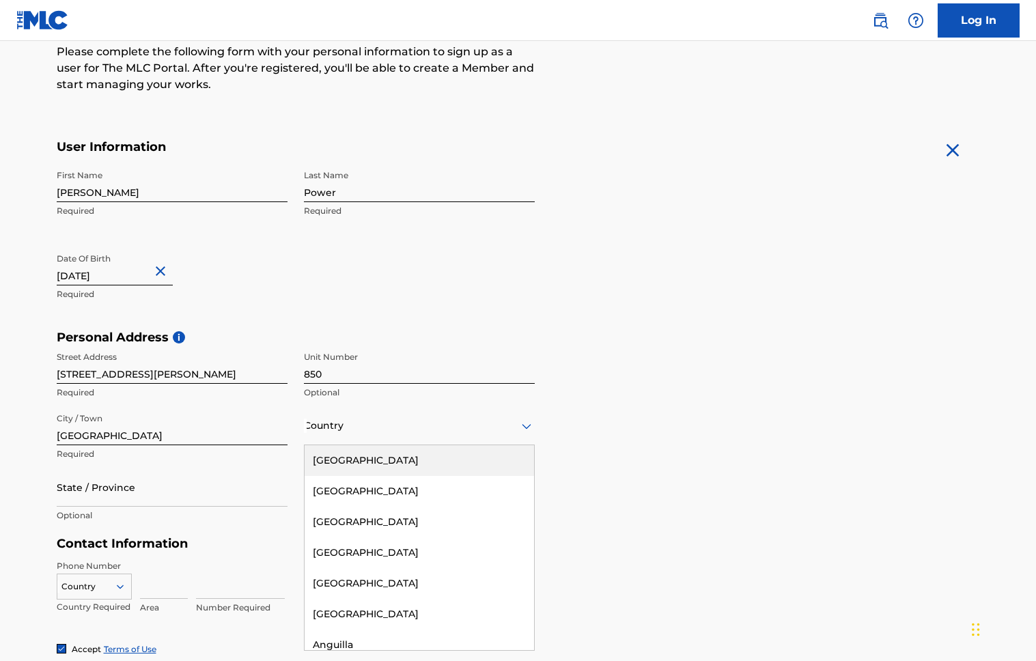
click at [341, 462] on div "[GEOGRAPHIC_DATA]" at bounding box center [419, 460] width 229 height 31
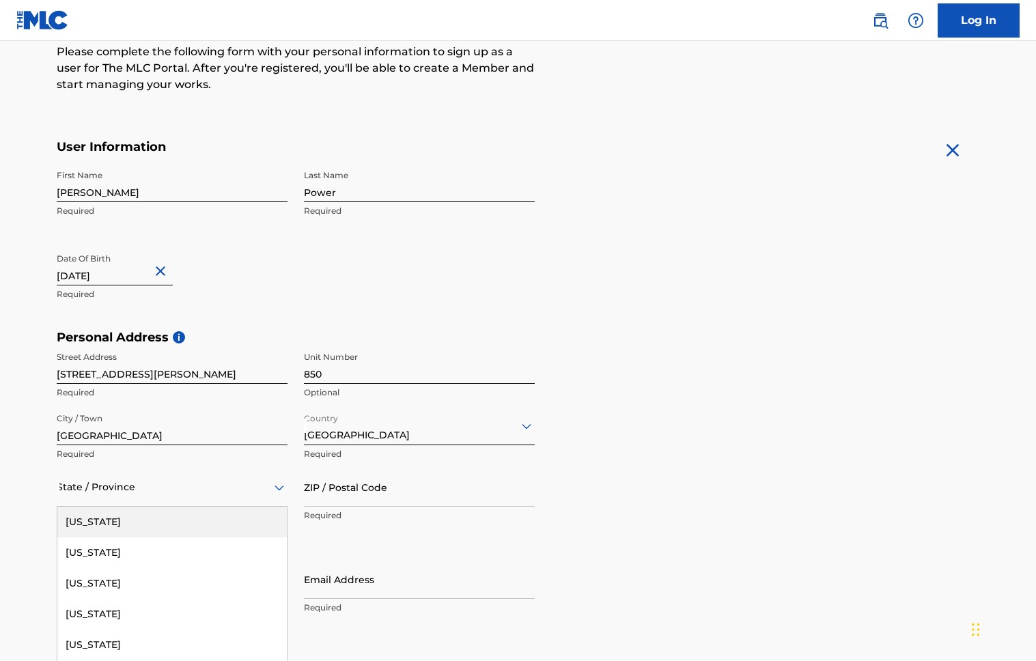
scroll to position [231, 0]
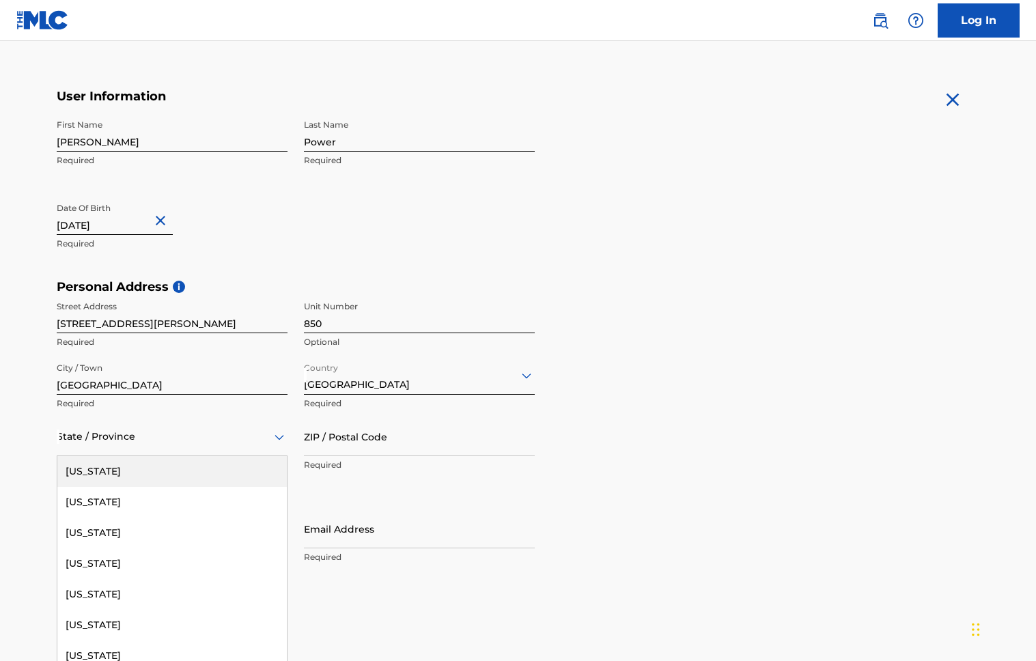
click at [132, 456] on div "[US_STATE], 1 of 57. 57 results available. Use Up and Down to choose options, p…" at bounding box center [172, 436] width 231 height 39
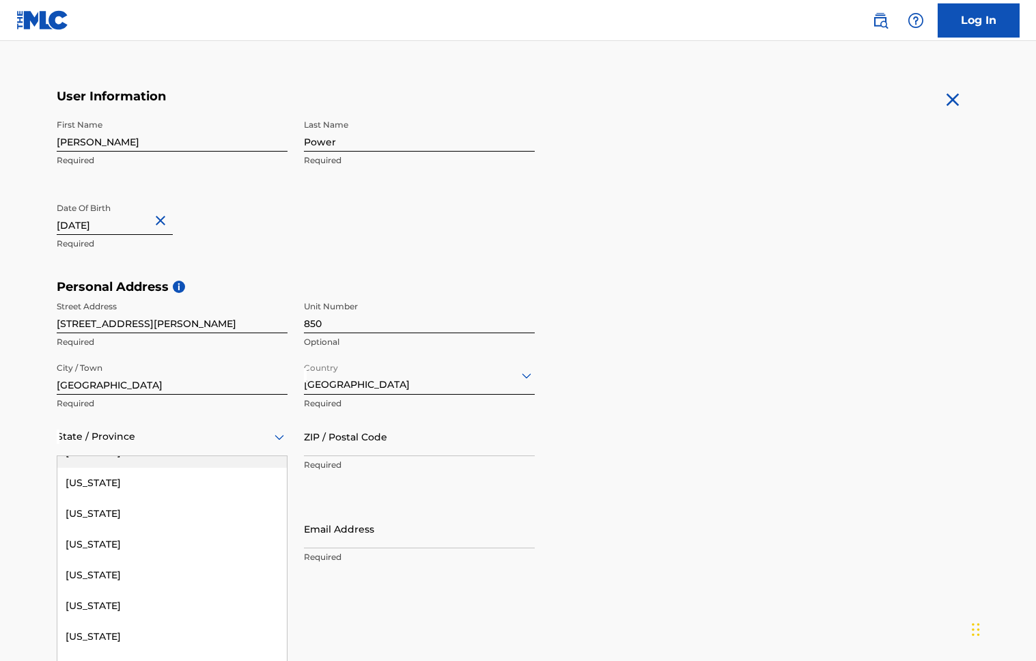
scroll to position [72, 0]
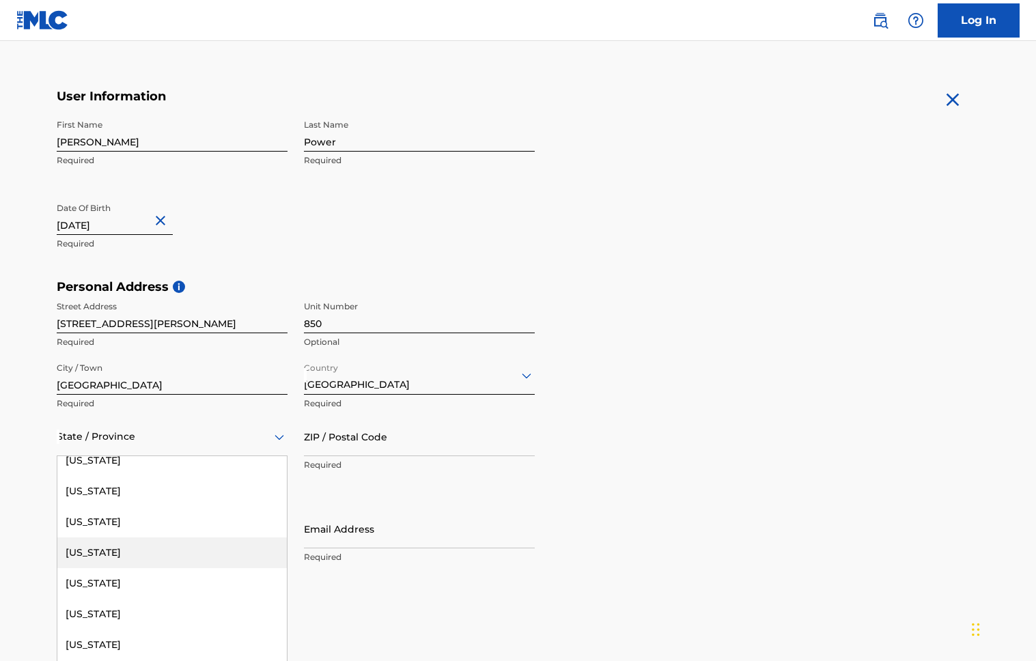
click at [107, 553] on div "[US_STATE]" at bounding box center [171, 552] width 229 height 31
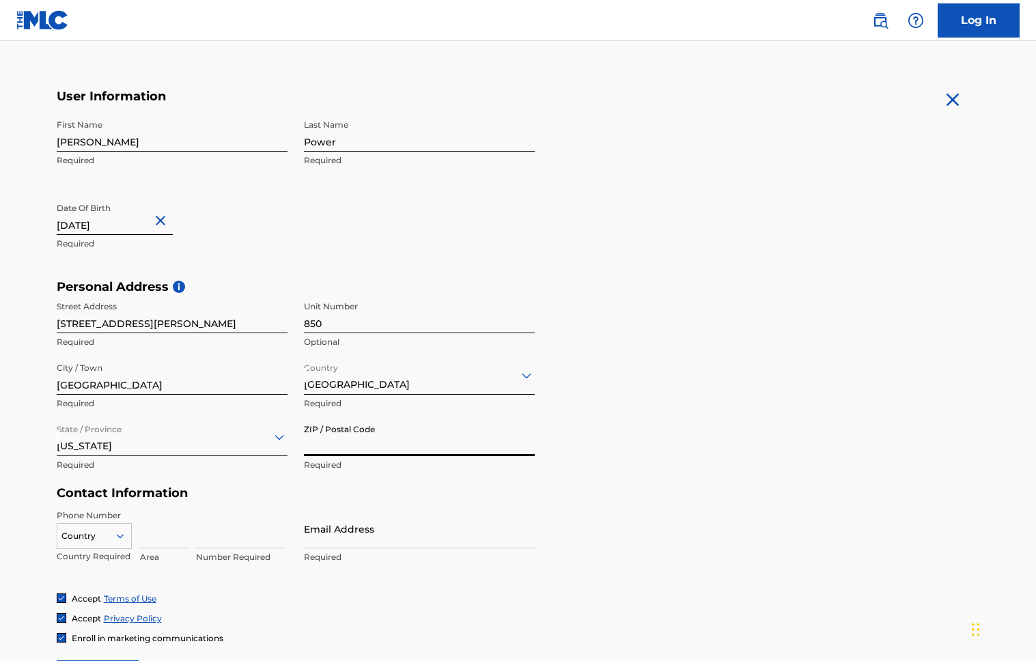
click at [394, 447] on input "ZIP / Postal Code" at bounding box center [419, 436] width 231 height 39
drag, startPoint x: 321, startPoint y: 443, endPoint x: 342, endPoint y: 443, distance: 21.2
click at [342, 443] on input "90067" at bounding box center [419, 436] width 231 height 39
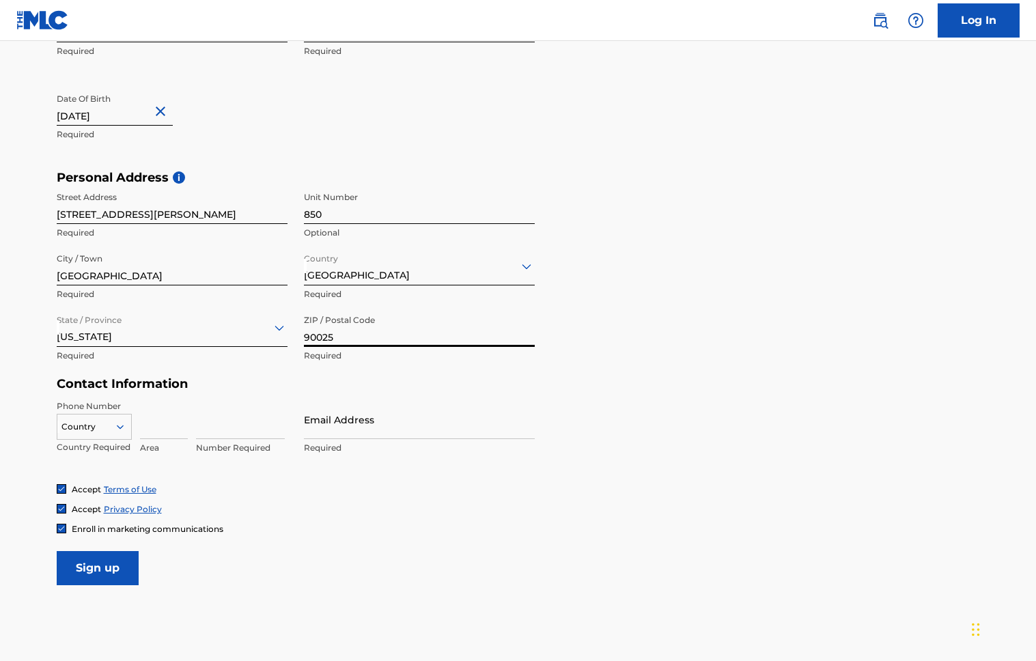
scroll to position [380, 0]
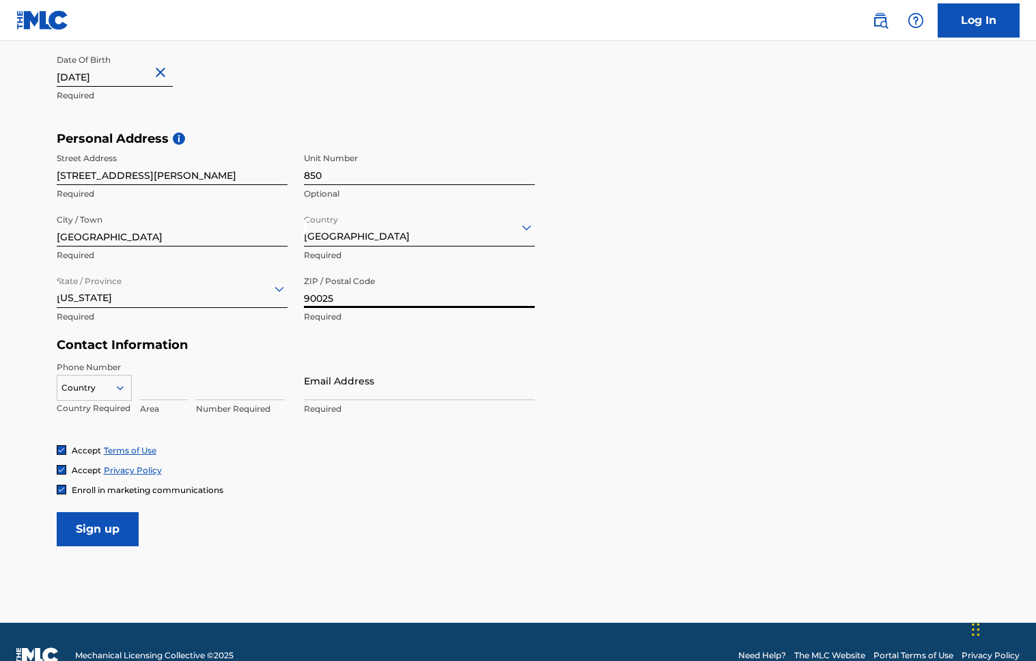
type input "90025"
click at [162, 384] on input at bounding box center [164, 380] width 48 height 39
type input "310"
drag, startPoint x: 259, startPoint y: 386, endPoint x: 184, endPoint y: 376, distance: 75.8
click at [184, 376] on div "Country Country Required 310 Area 383-3954 Value must contain only numbers" at bounding box center [172, 391] width 231 height 61
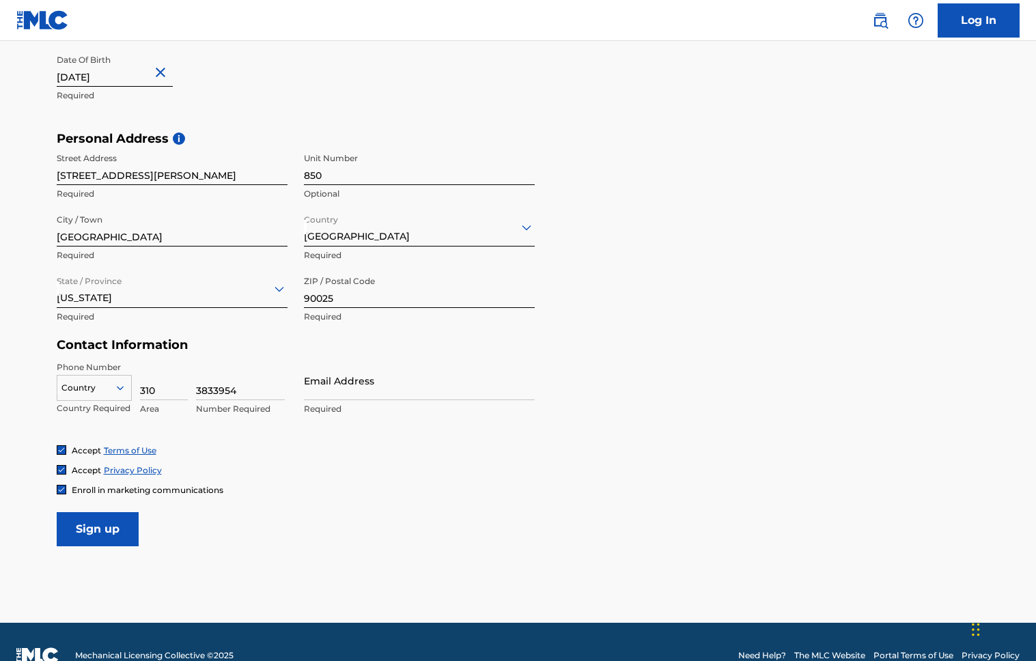
type input "3833954"
click at [350, 390] on input "Email Address" at bounding box center [419, 380] width 231 height 39
type input "[EMAIL_ADDRESS][DOMAIN_NAME]"
click at [109, 524] on input "Sign up" at bounding box center [98, 529] width 82 height 34
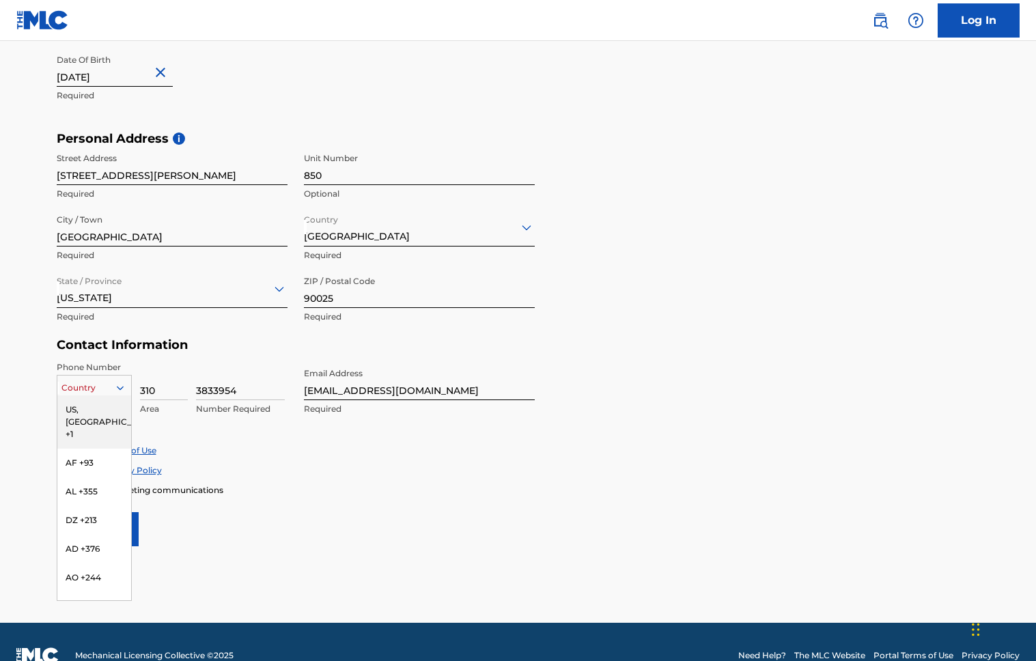
click at [122, 384] on icon at bounding box center [120, 388] width 12 height 12
click at [95, 410] on div "US, [GEOGRAPHIC_DATA] +1" at bounding box center [94, 421] width 74 height 53
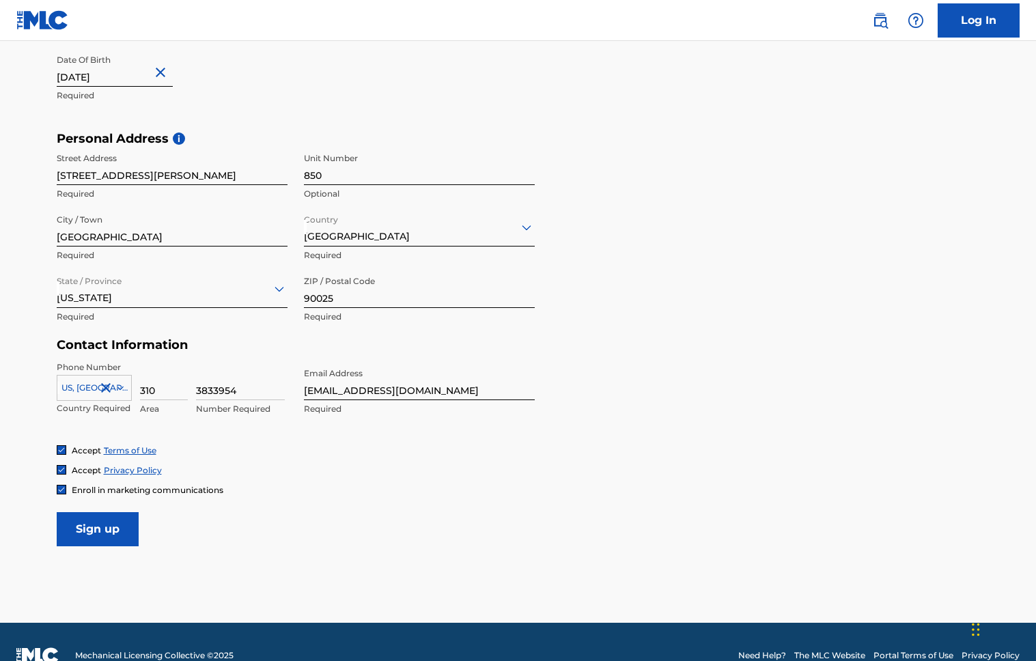
click at [105, 522] on input "Sign up" at bounding box center [98, 529] width 82 height 34
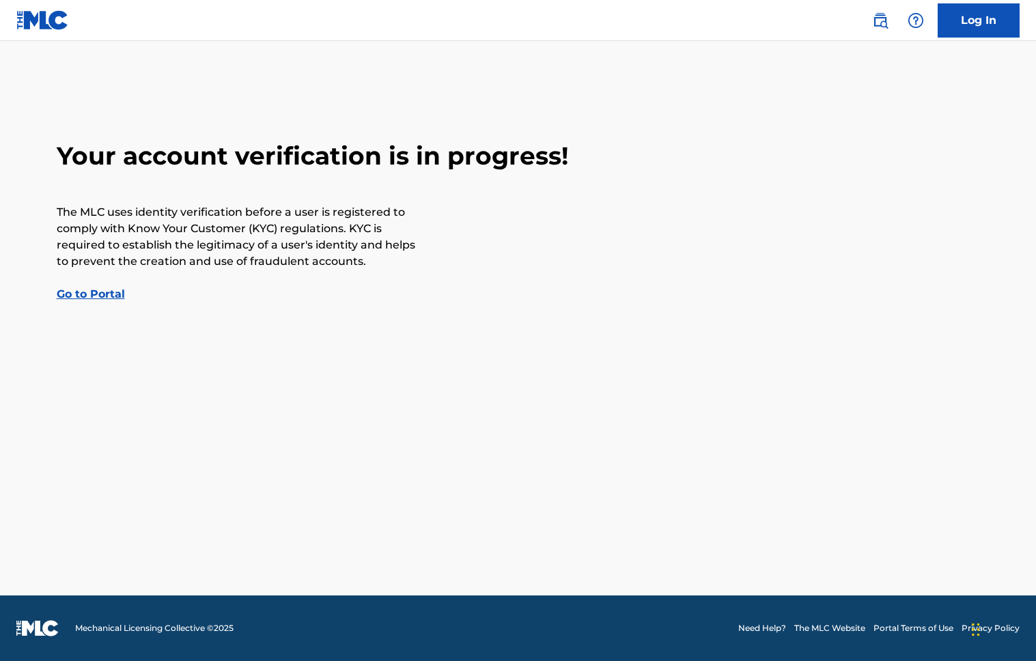
click at [97, 294] on link "Go to Portal" at bounding box center [91, 293] width 68 height 13
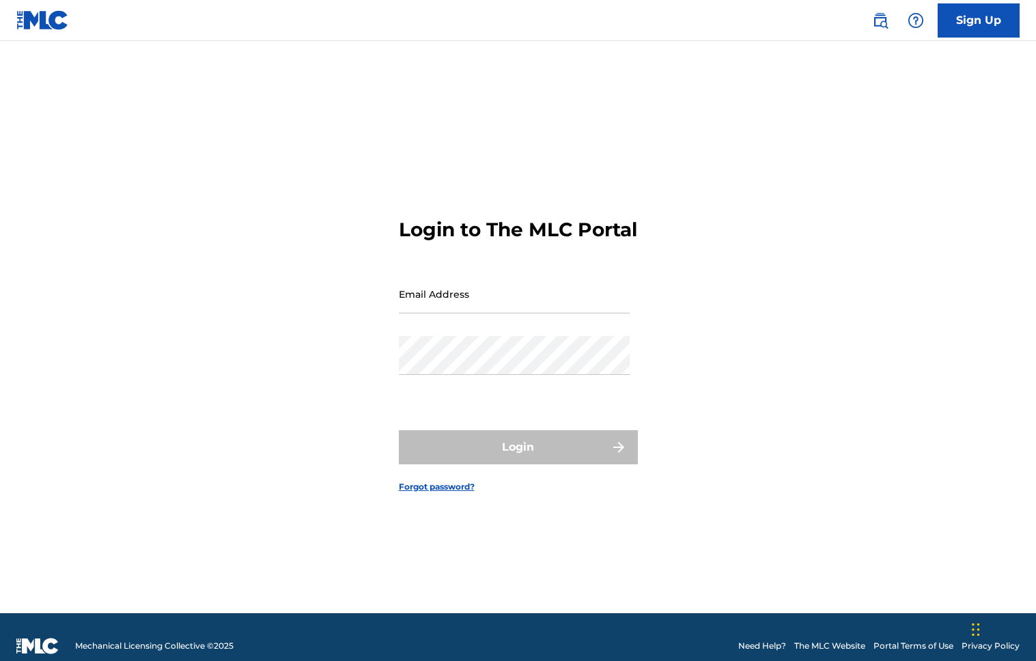
click at [980, 20] on link "Sign Up" at bounding box center [978, 20] width 82 height 34
